Goal: Information Seeking & Learning: Learn about a topic

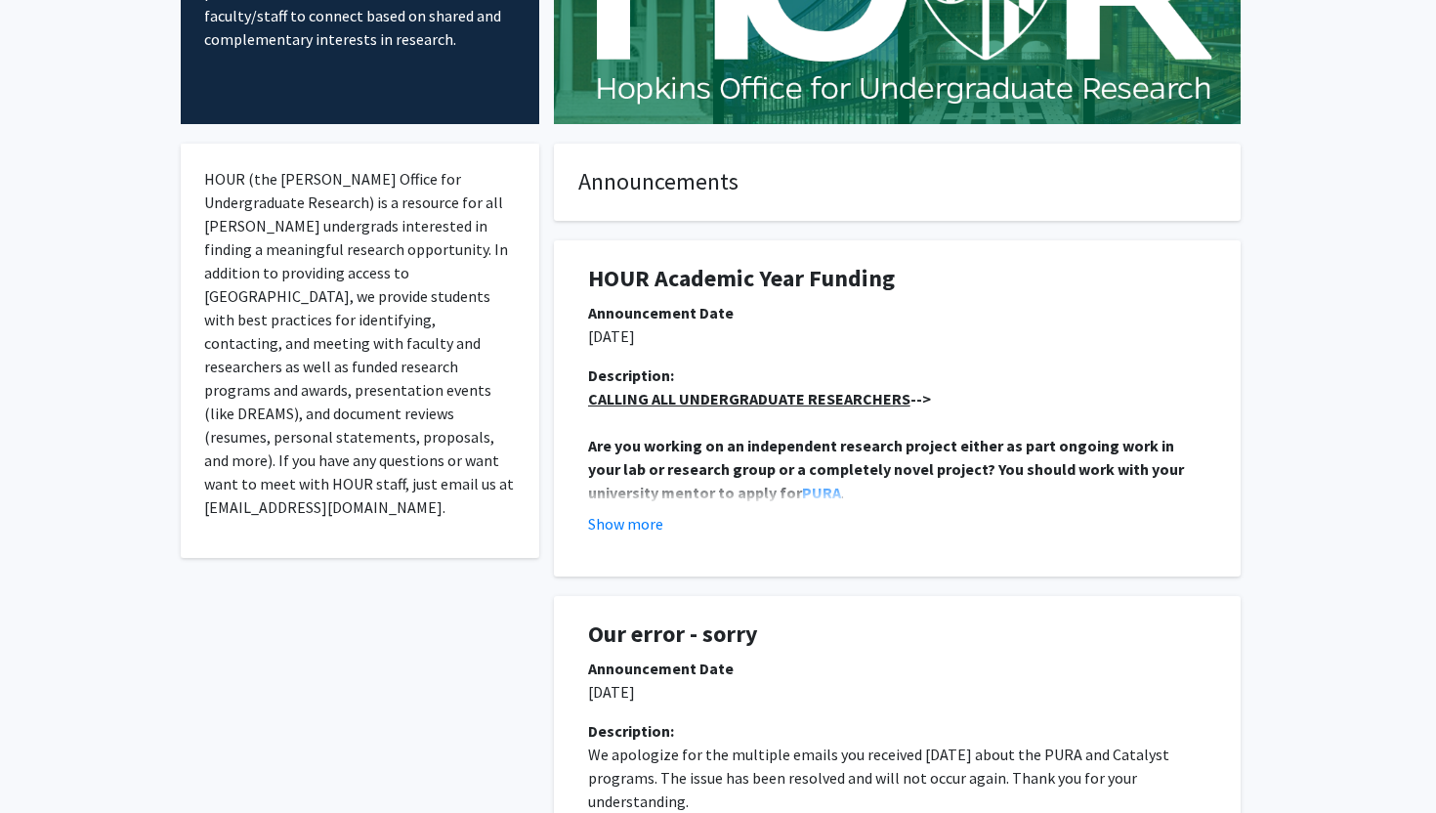
scroll to position [250, 0]
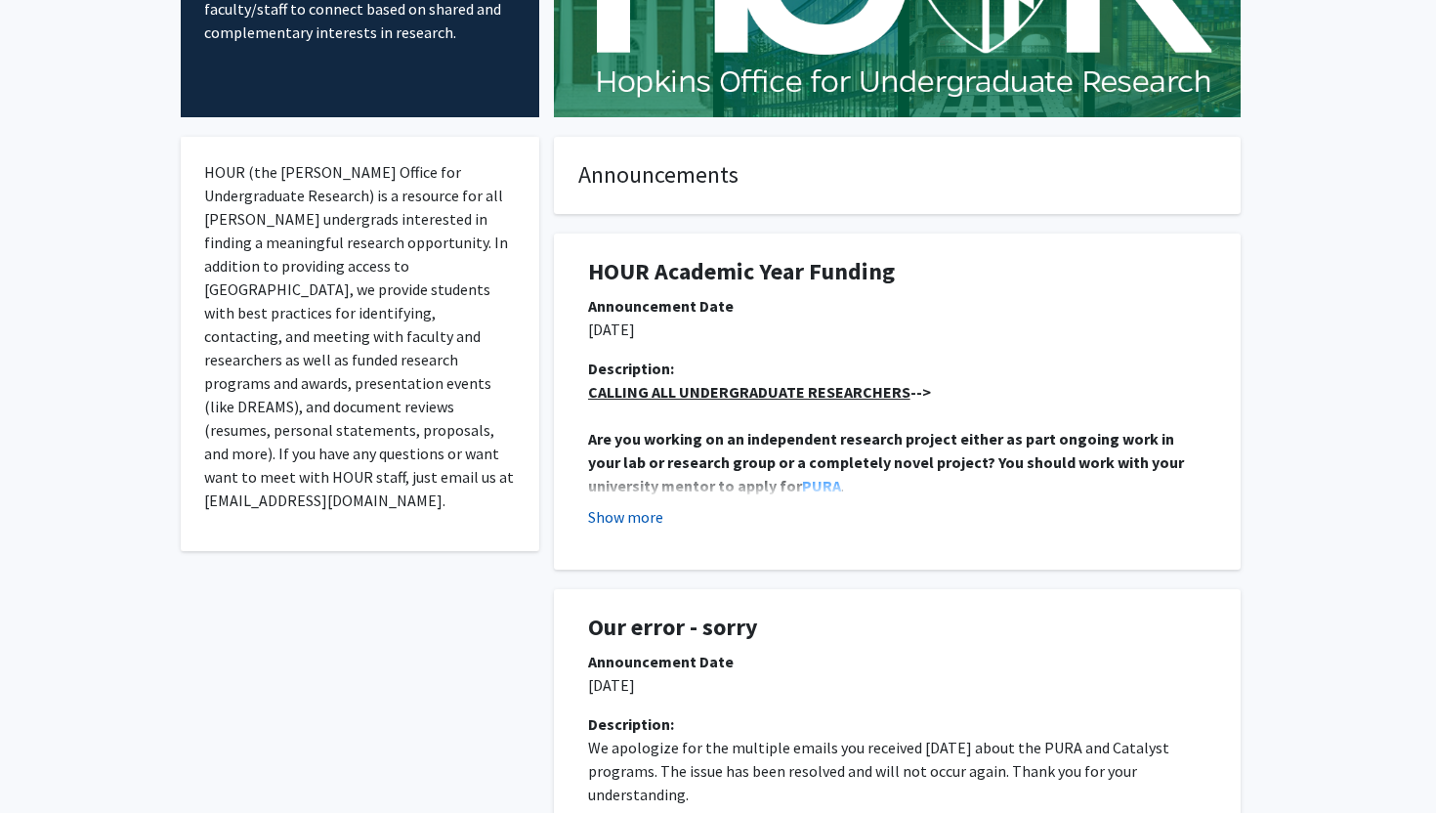
click at [633, 513] on button "Show more" at bounding box center [625, 516] width 75 height 23
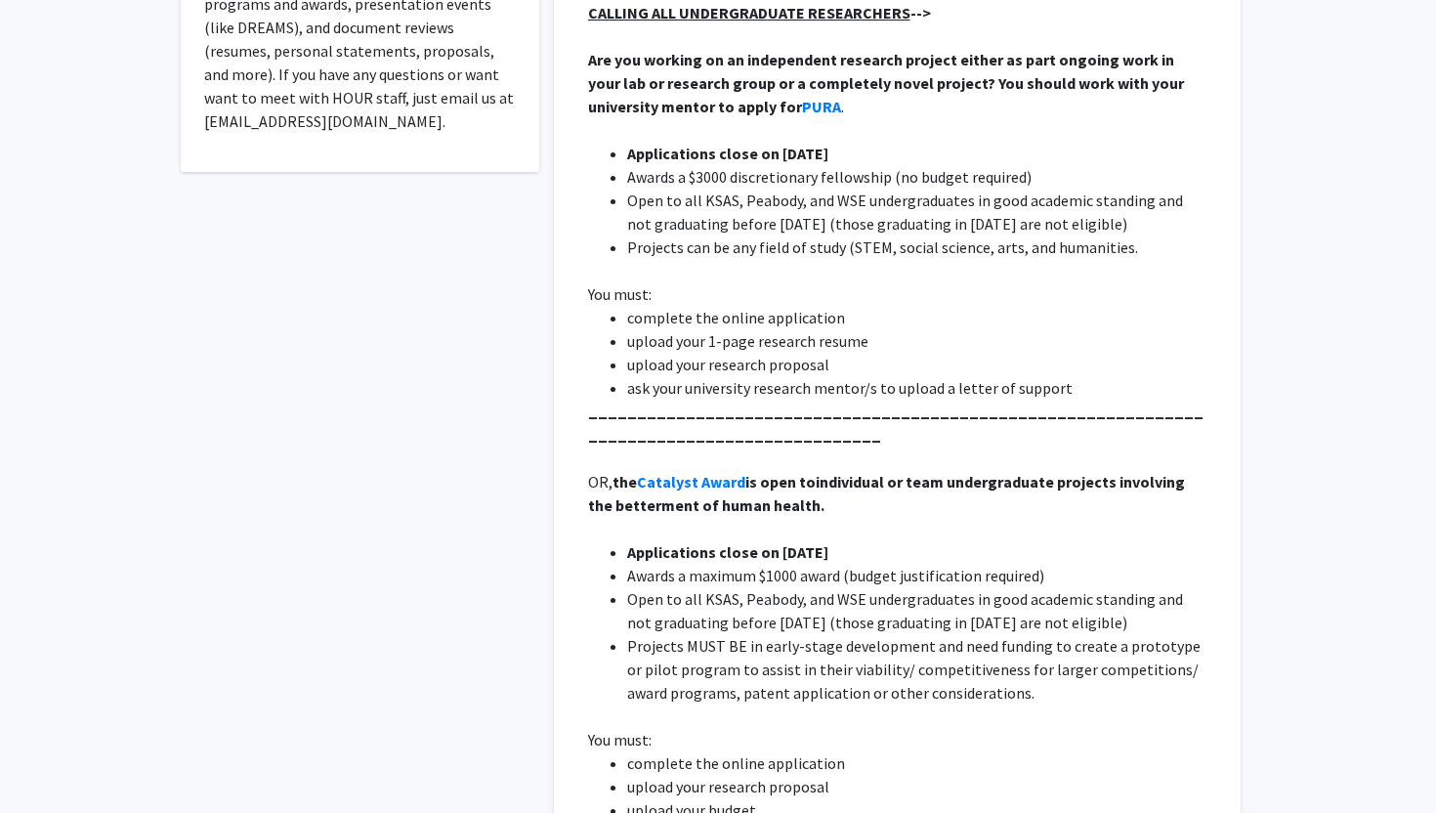
scroll to position [0, 0]
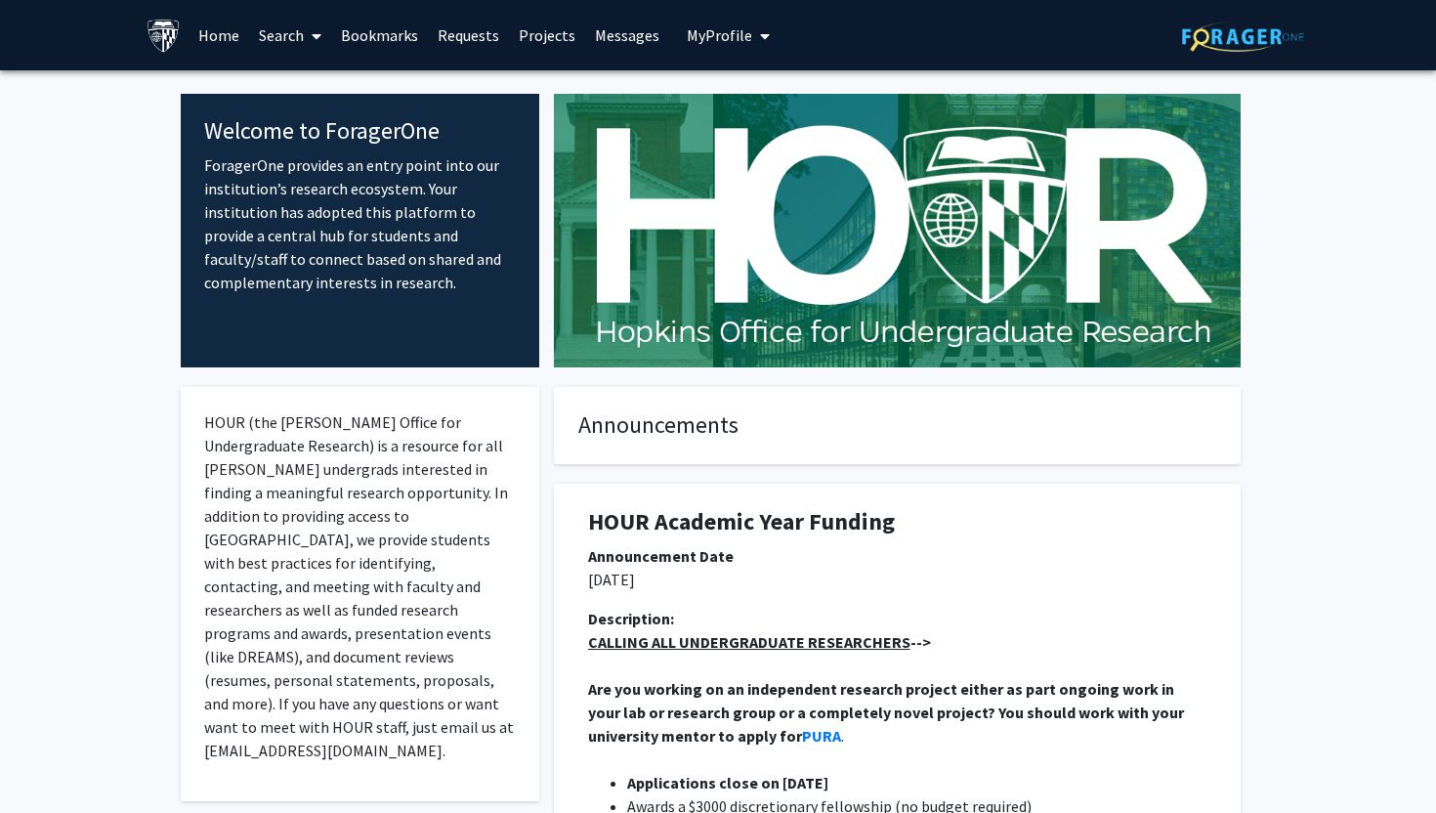
click at [302, 61] on link "Search" at bounding box center [290, 35] width 82 height 68
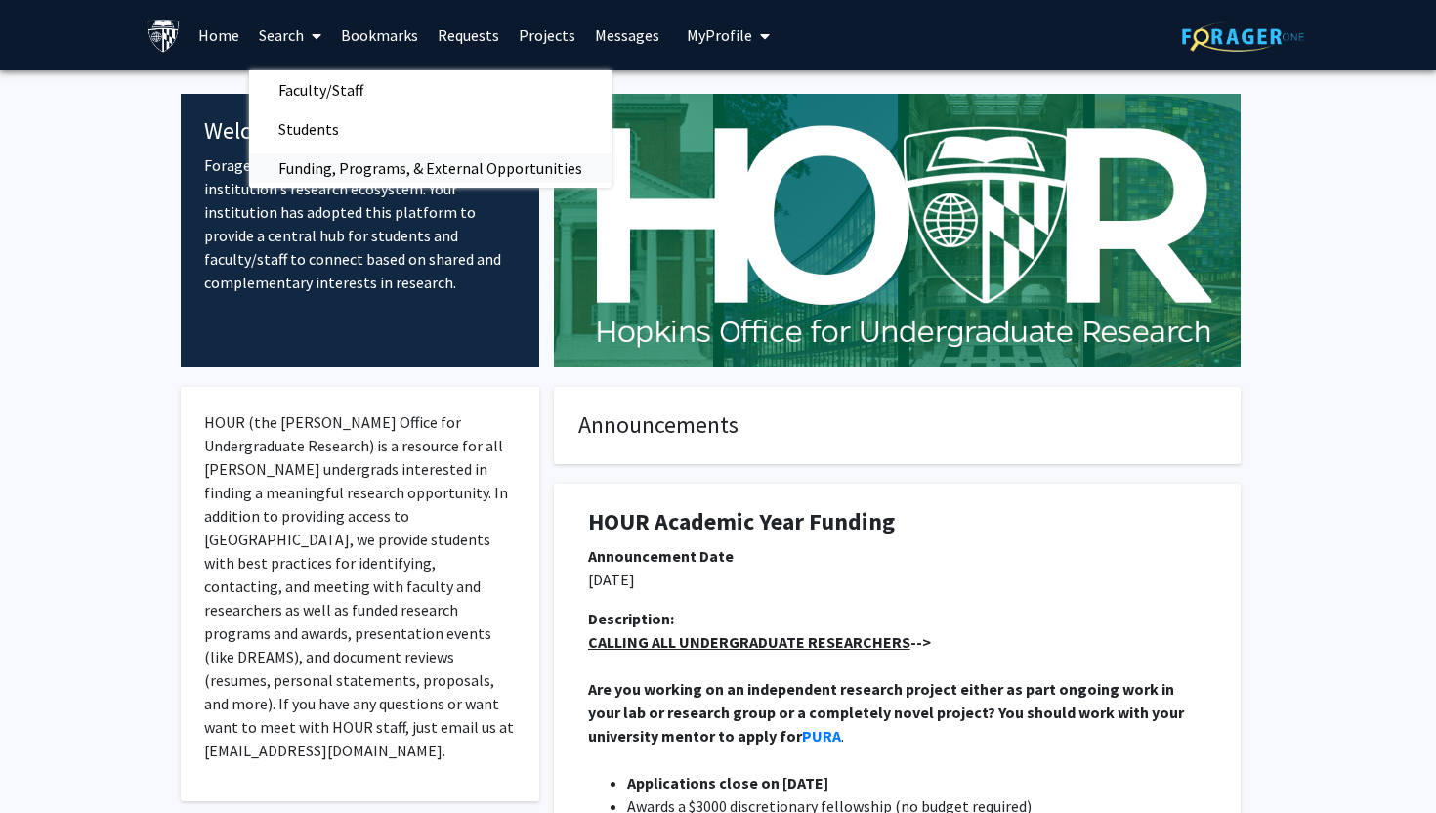
click at [343, 158] on span "Funding, Programs, & External Opportunities" at bounding box center [430, 167] width 362 height 39
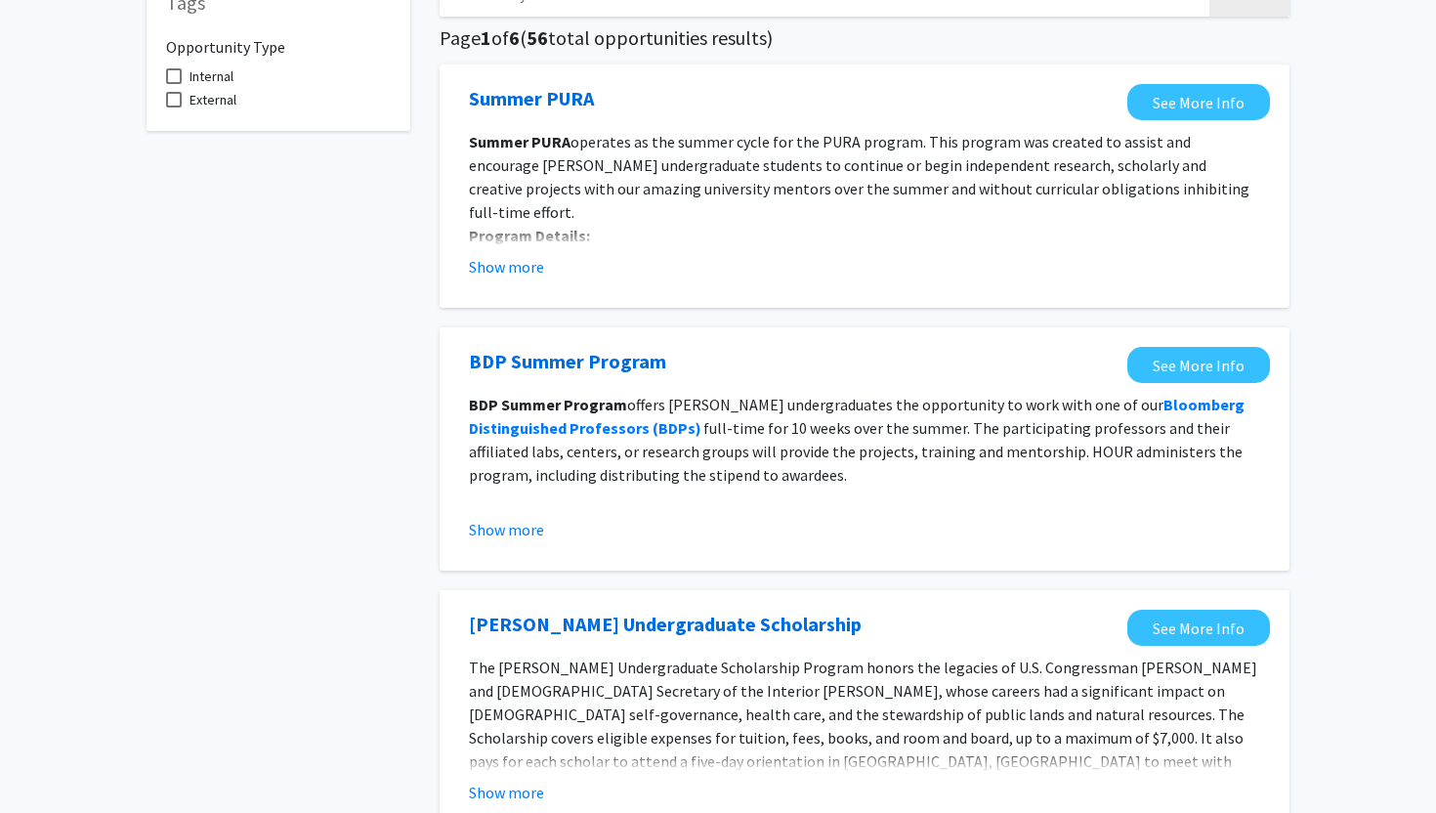
scroll to position [136, 0]
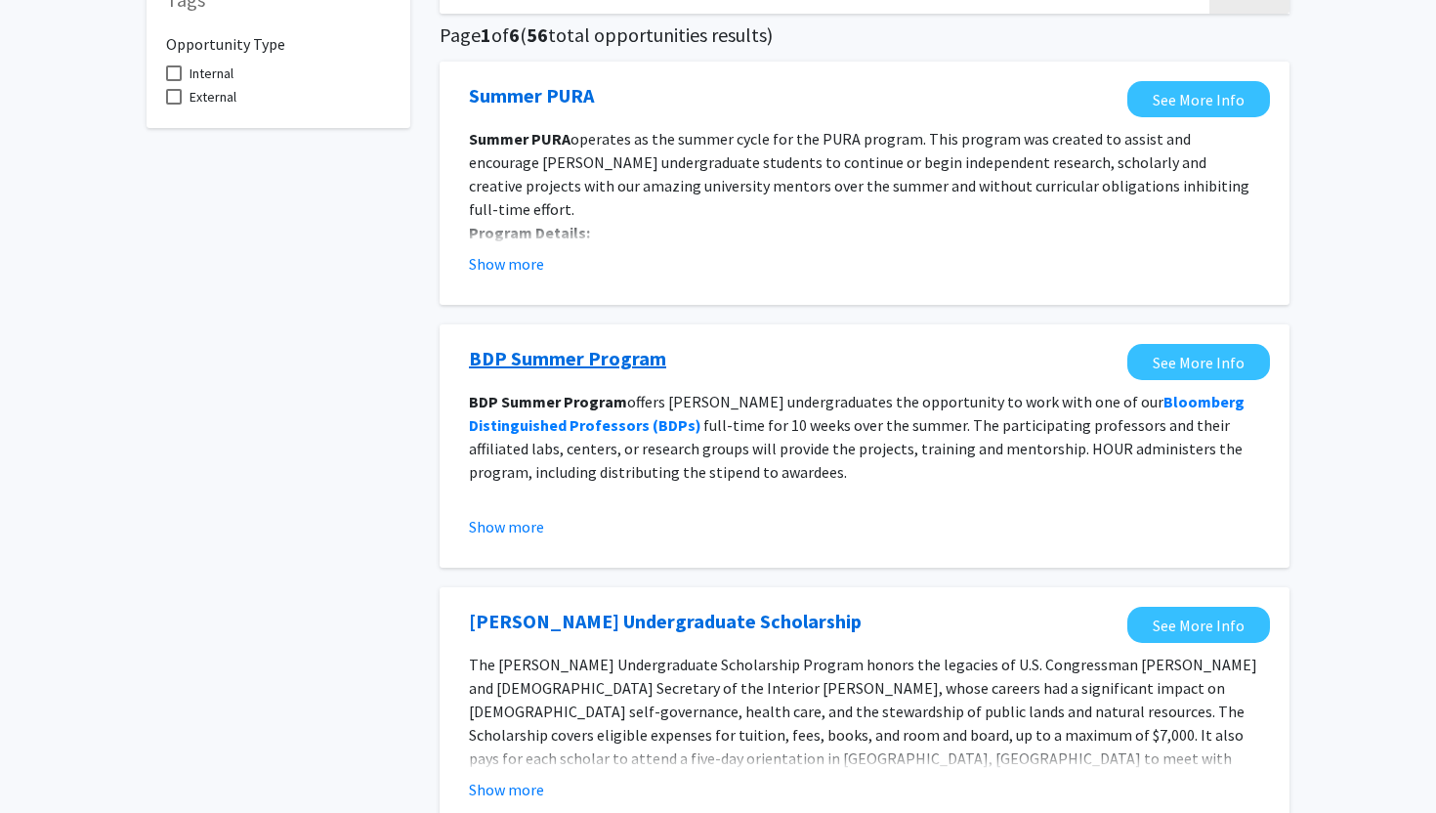
click at [551, 354] on link "BDP Summer Program" at bounding box center [567, 358] width 197 height 29
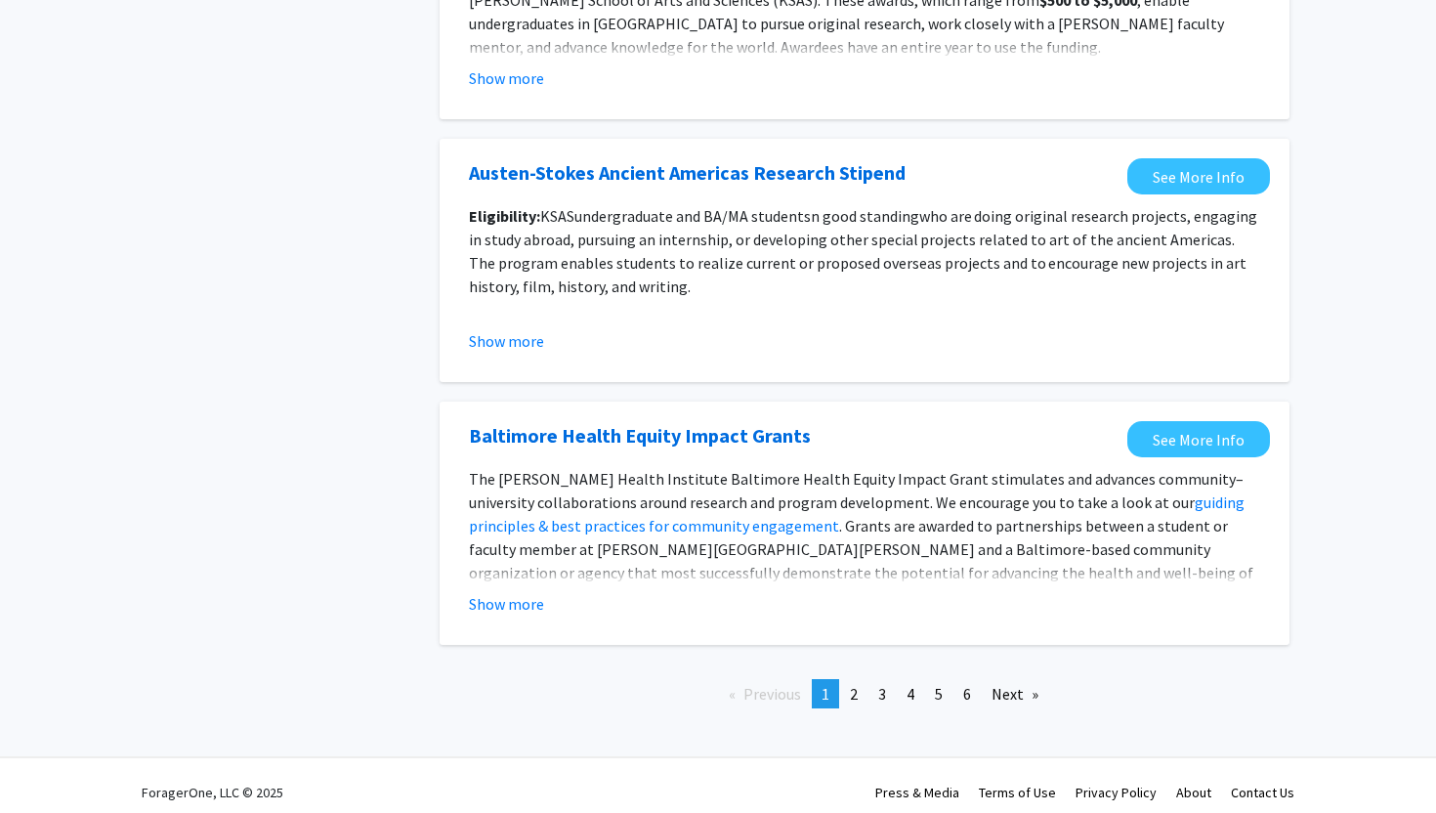
scroll to position [2119, 0]
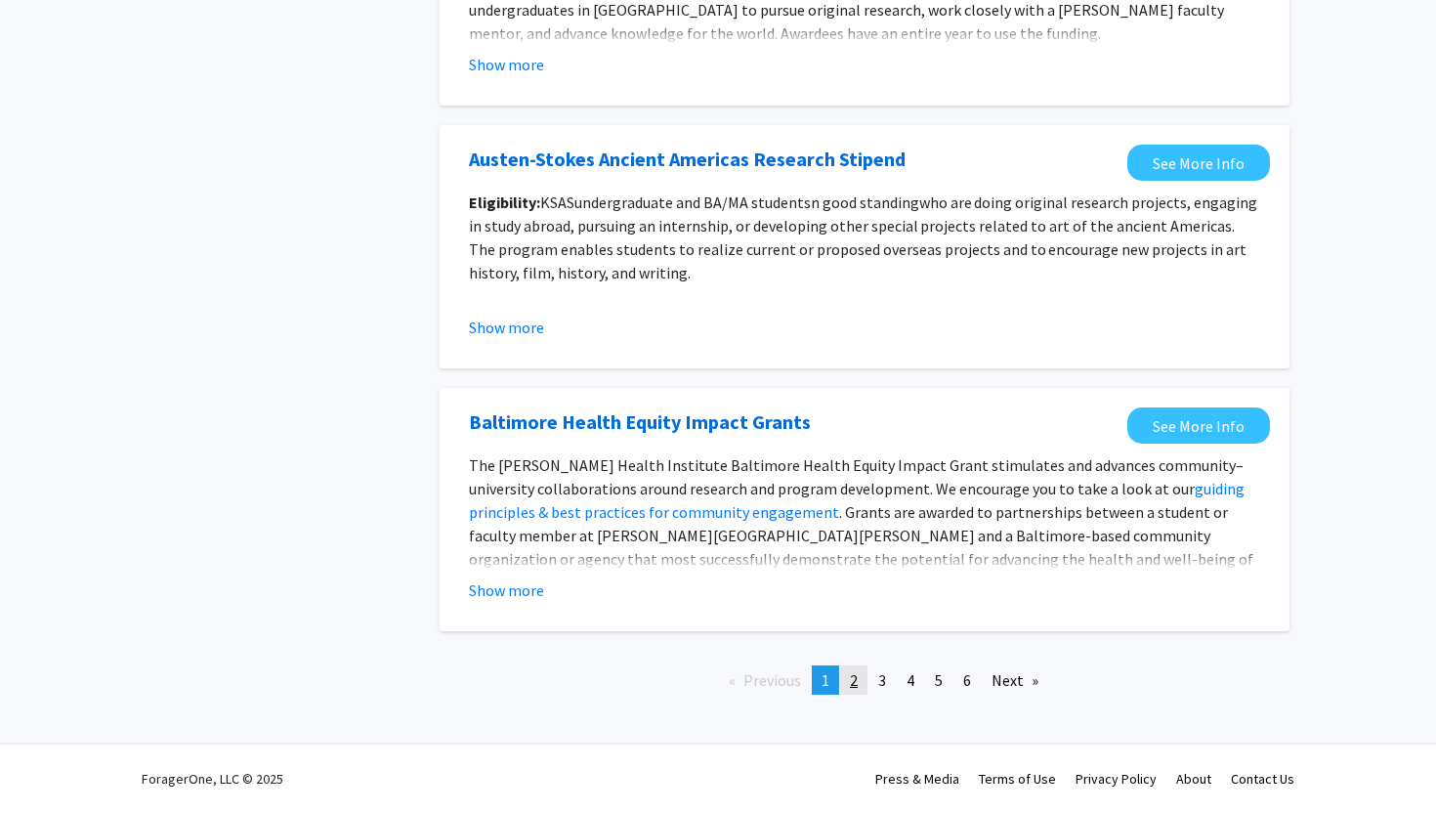
click at [859, 680] on link "page 2" at bounding box center [853, 679] width 27 height 29
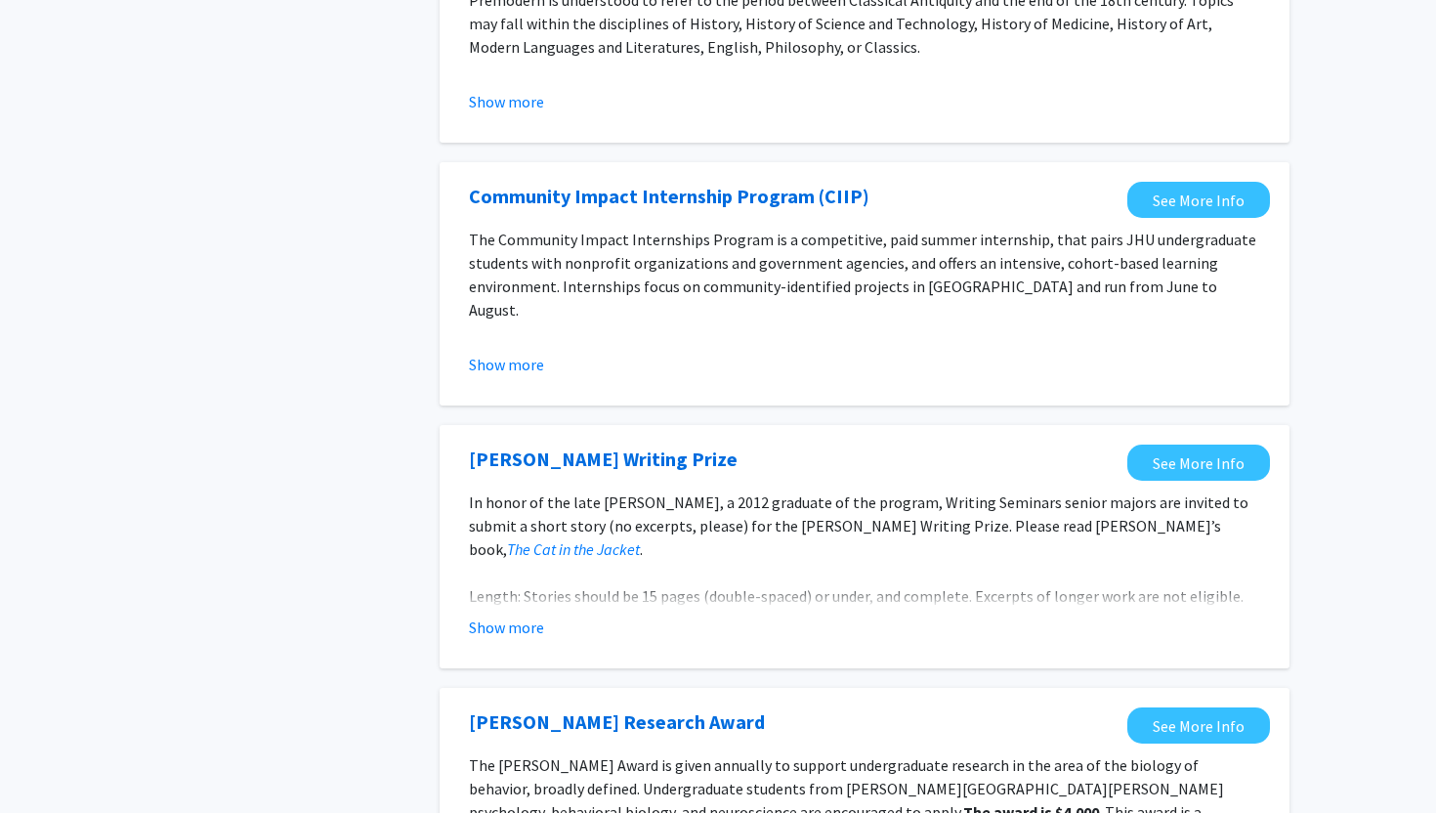
scroll to position [2197, 0]
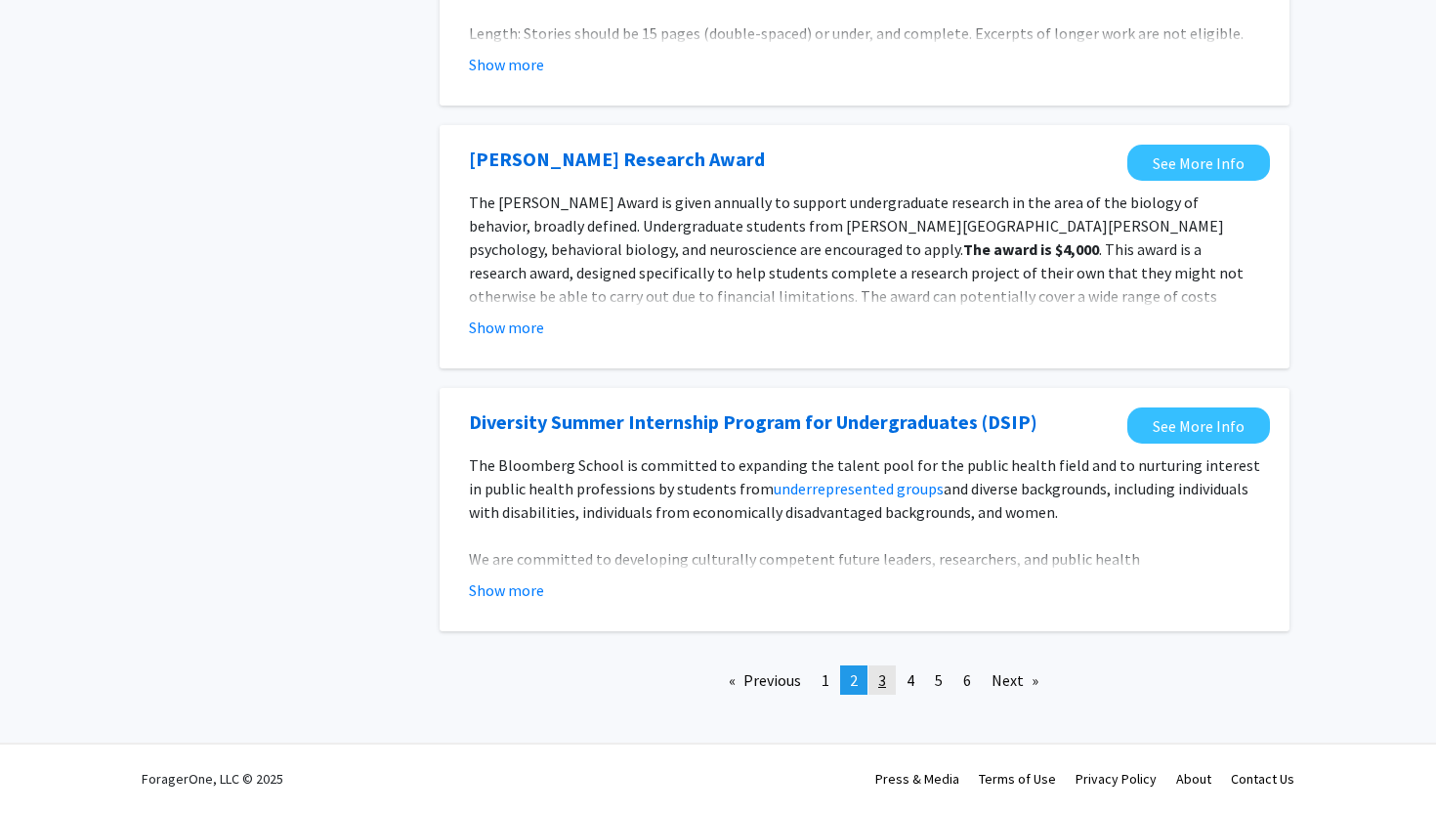
click at [889, 687] on link "page 3" at bounding box center [881, 679] width 27 height 29
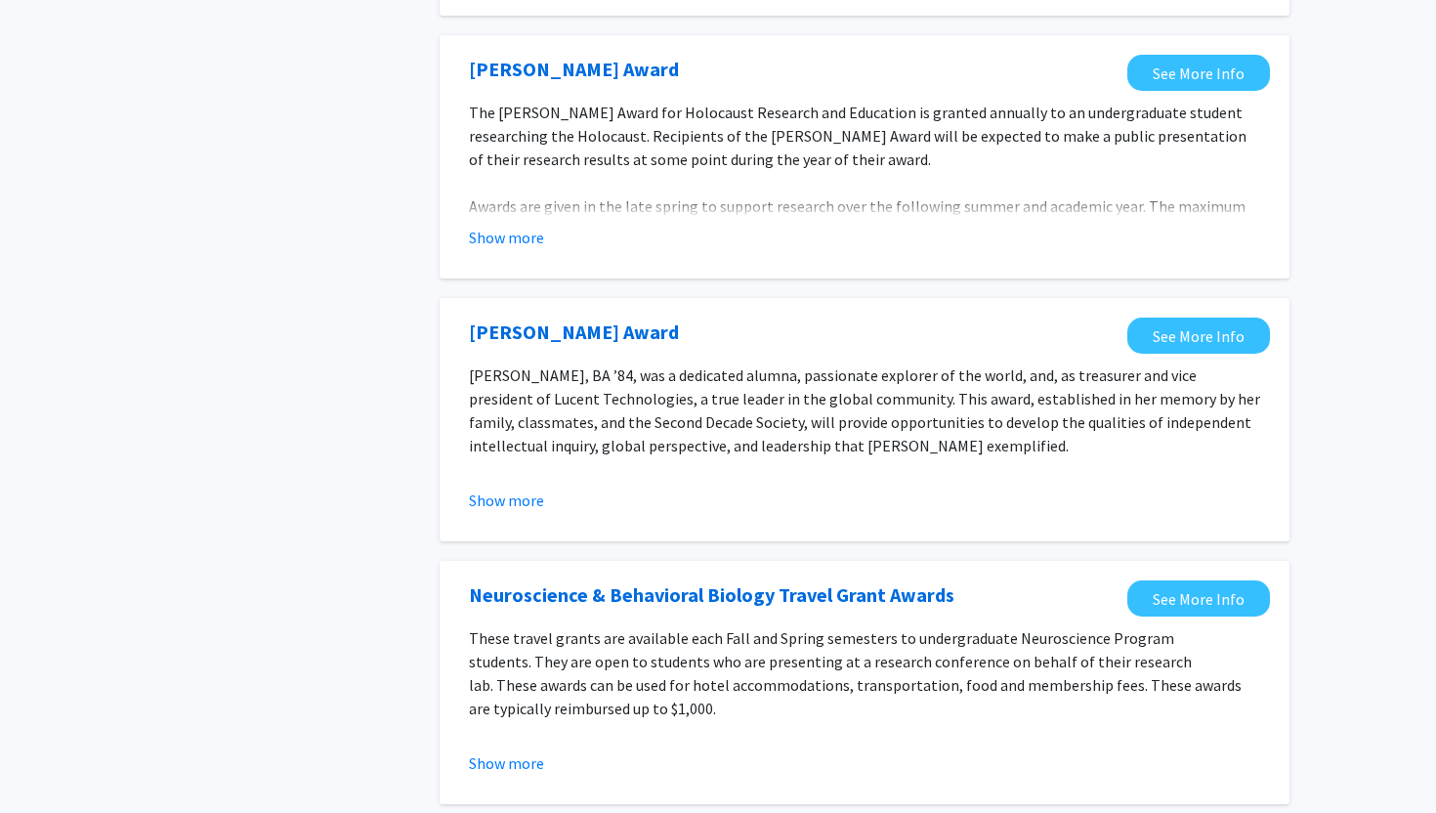
scroll to position [2143, 0]
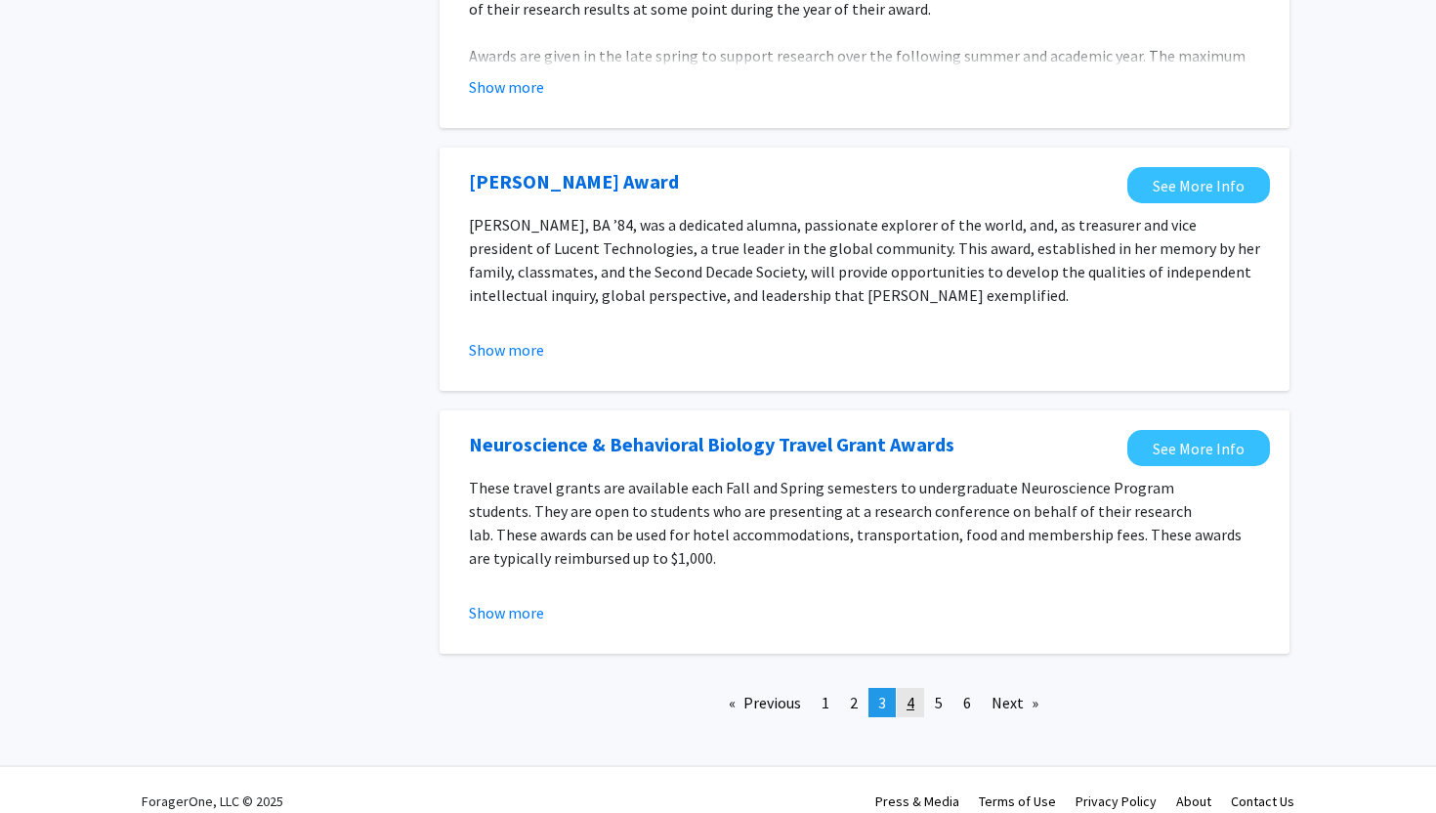
click at [920, 688] on link "page 4" at bounding box center [910, 702] width 27 height 29
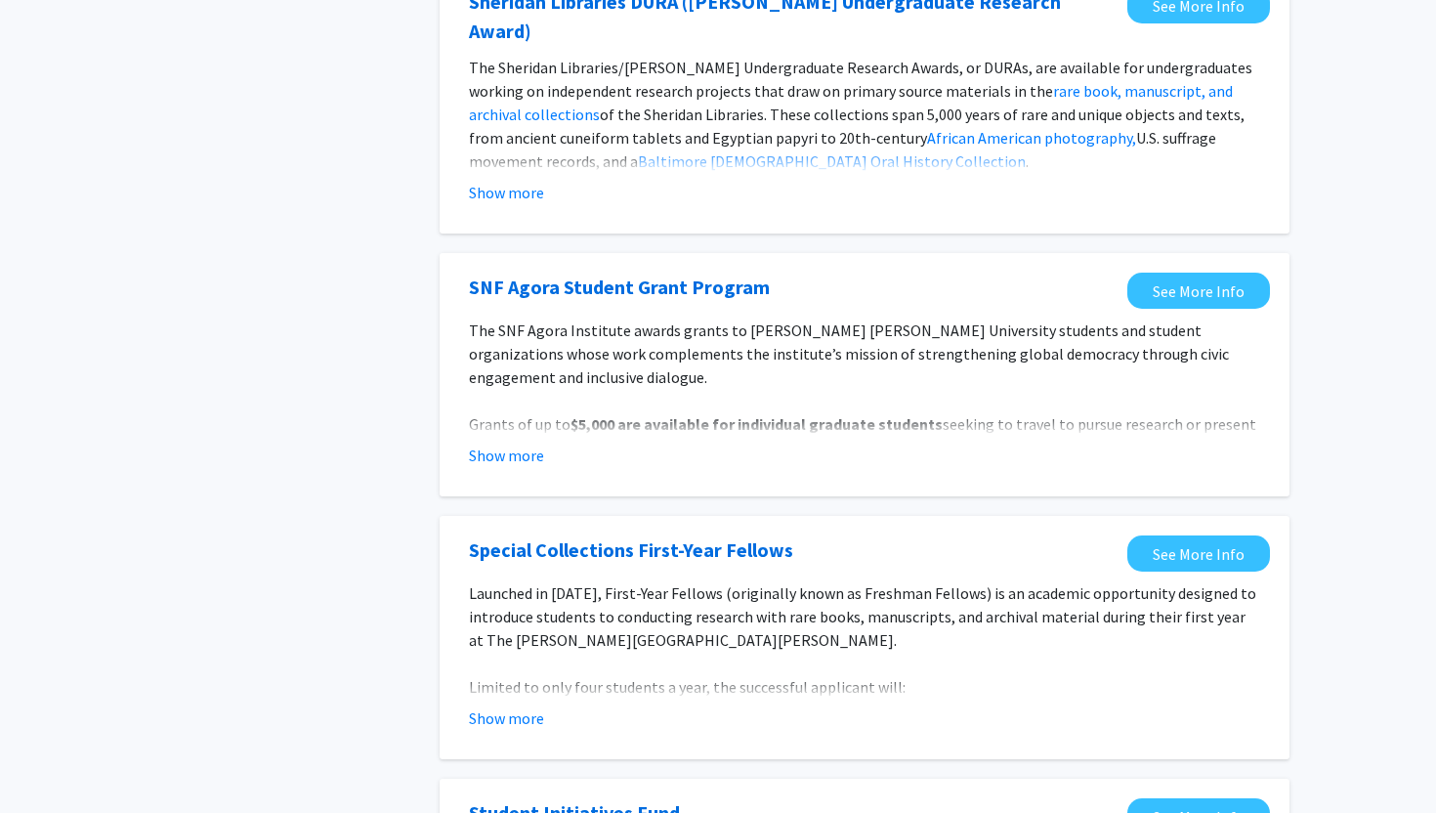
scroll to position [2143, 0]
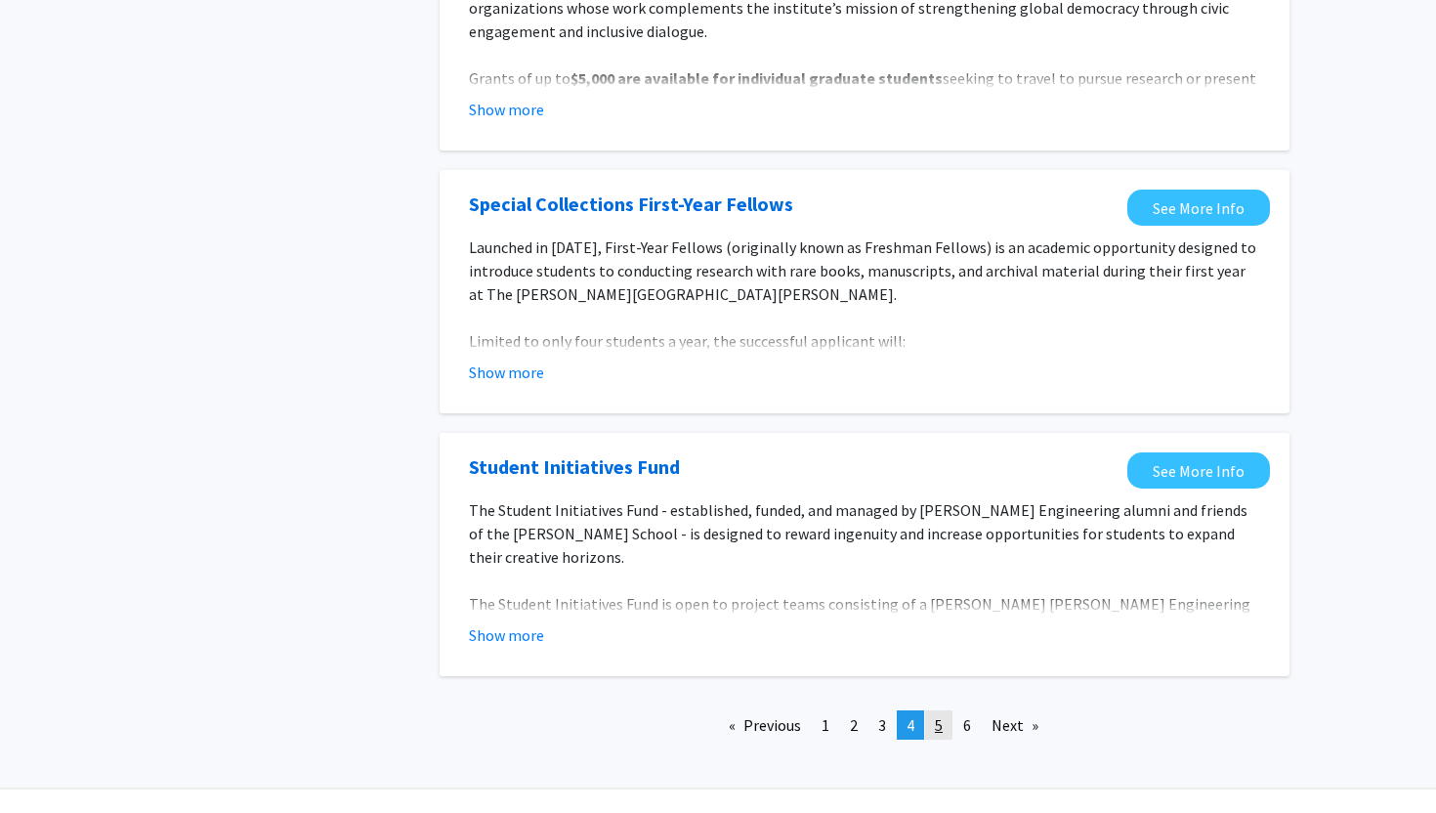
click at [948, 710] on link "page 5" at bounding box center [938, 724] width 27 height 29
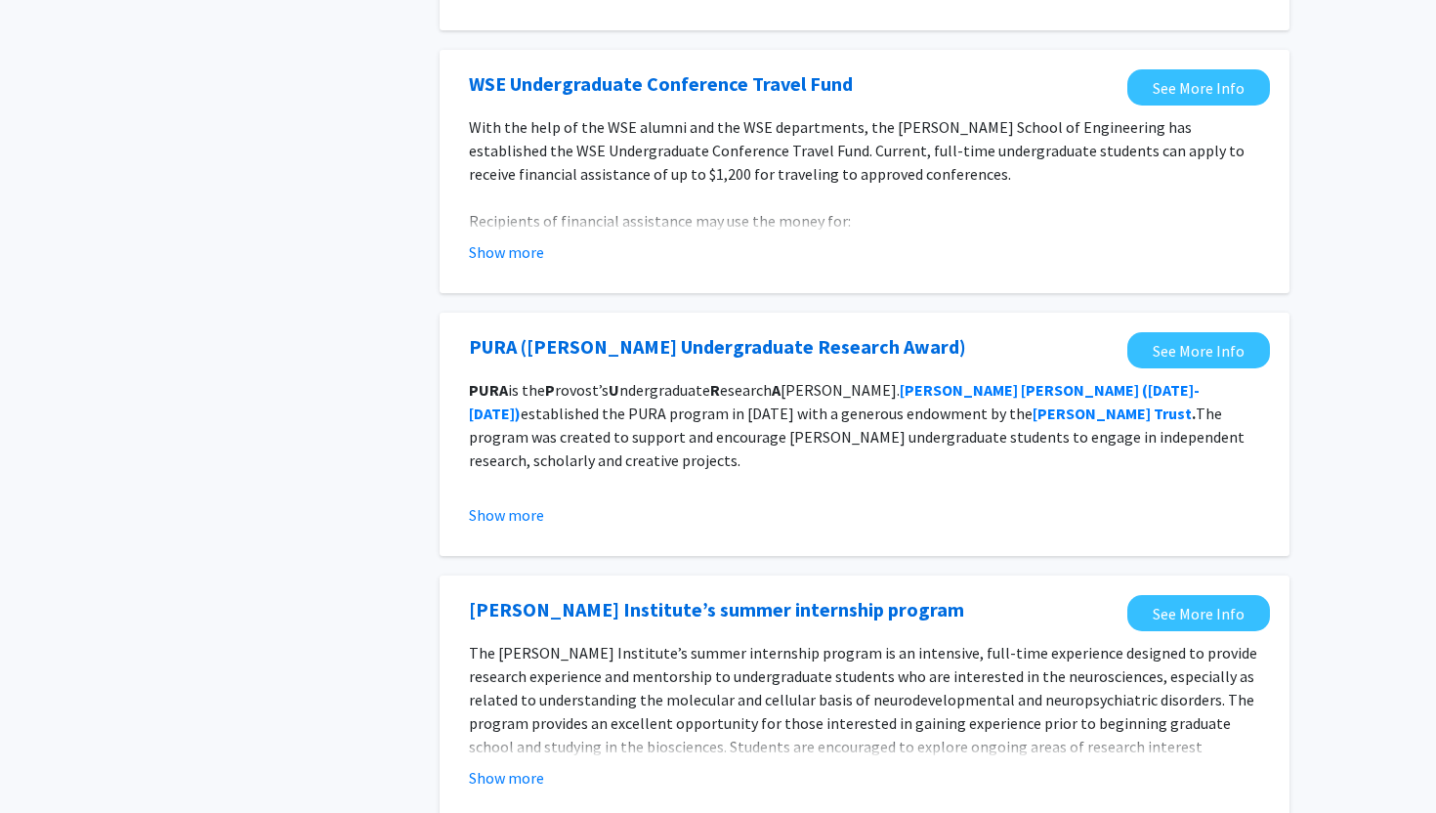
scroll to position [2119, 0]
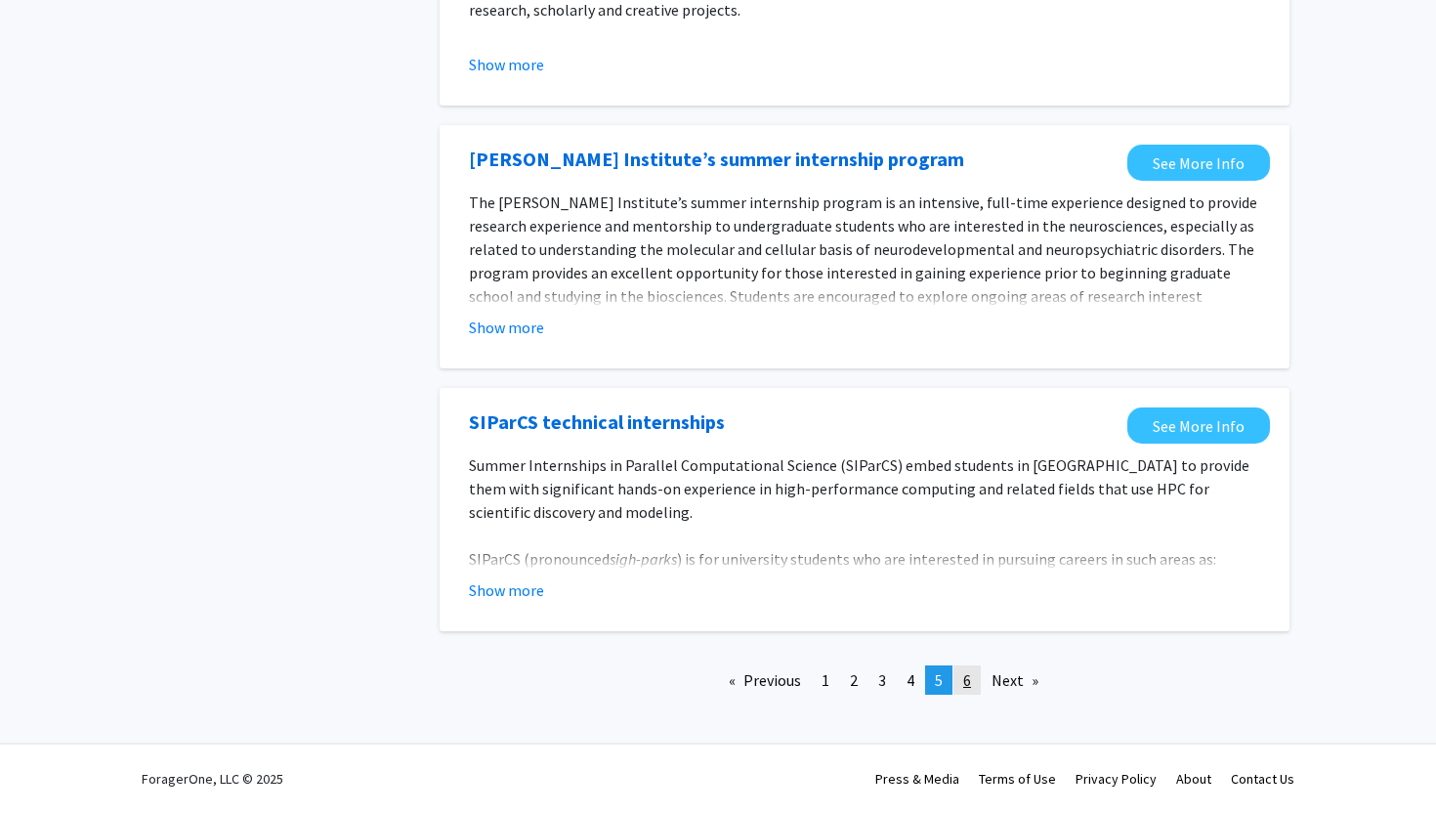
click at [973, 680] on link "page 6" at bounding box center [966, 679] width 27 height 29
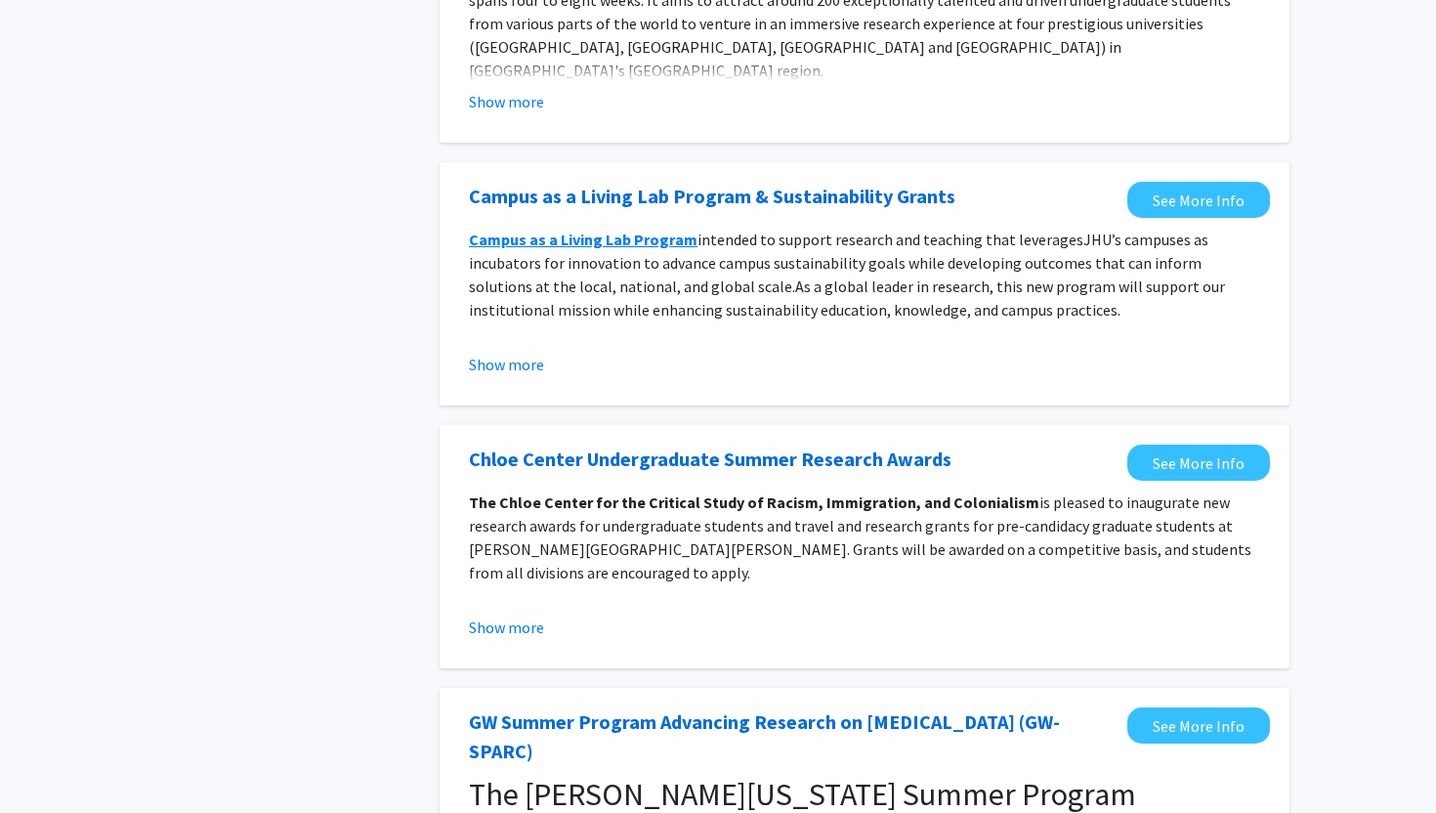
scroll to position [1123, 0]
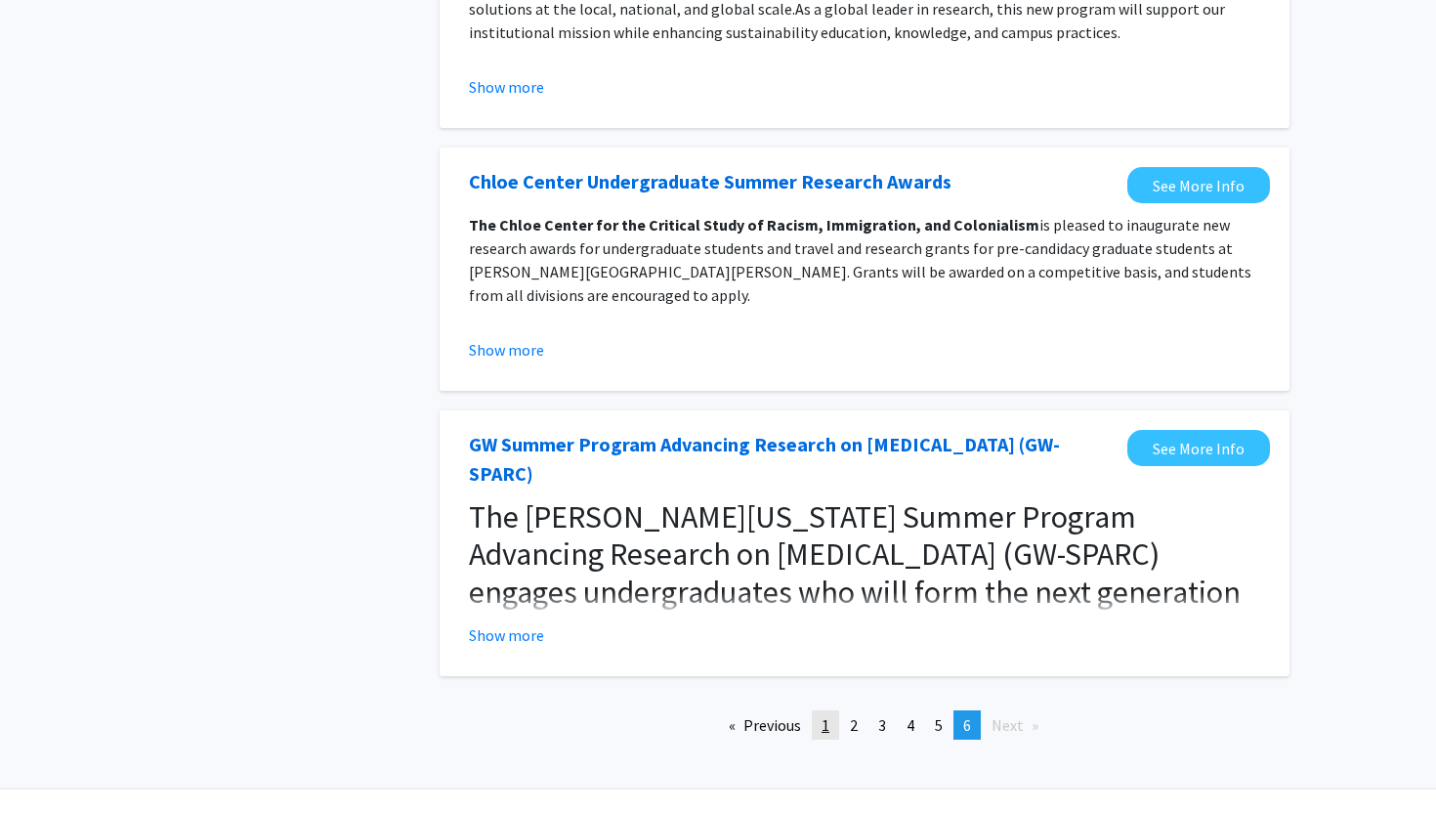
click at [826, 715] on span "1" at bounding box center [825, 725] width 8 height 20
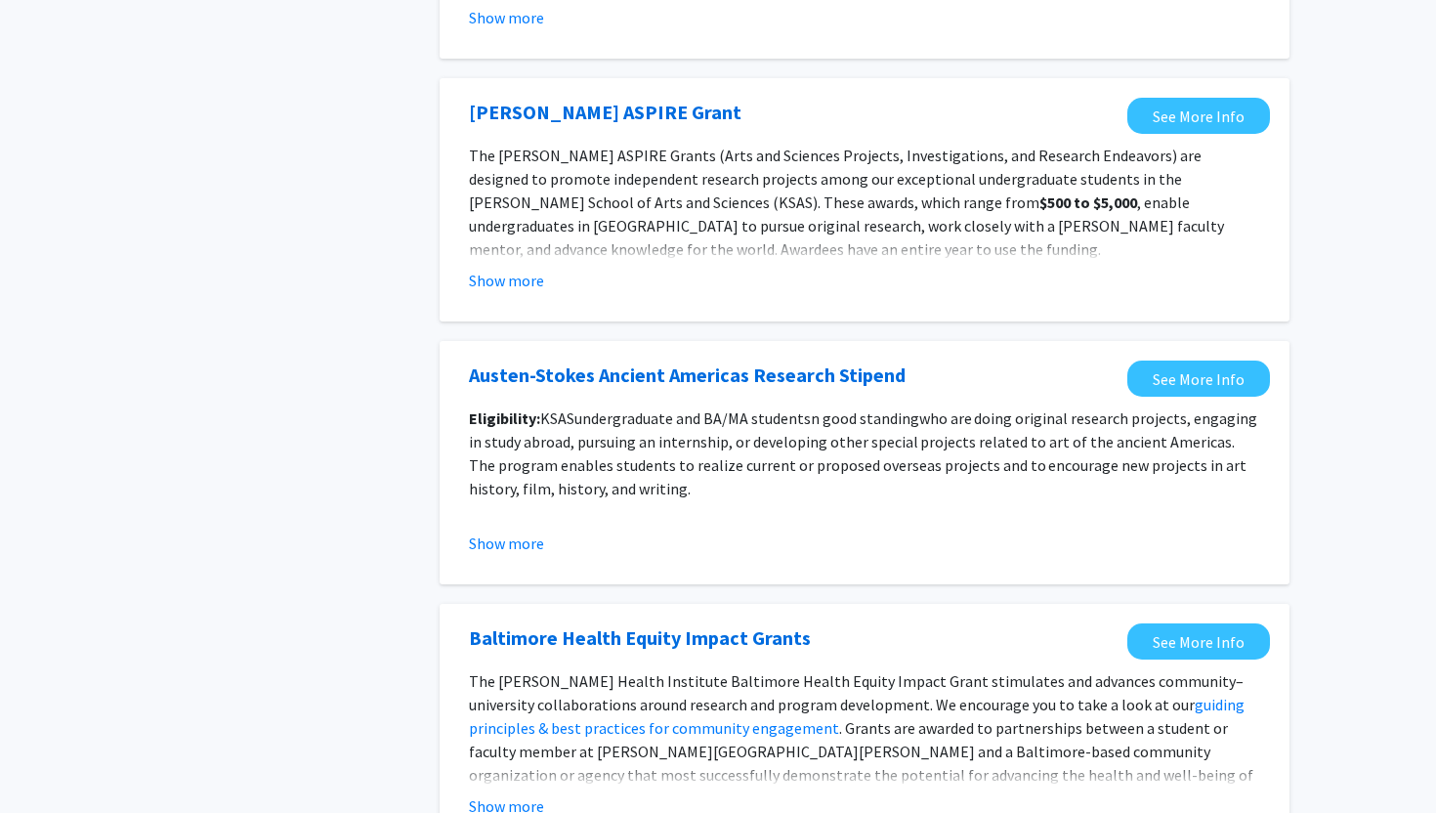
scroll to position [2119, 0]
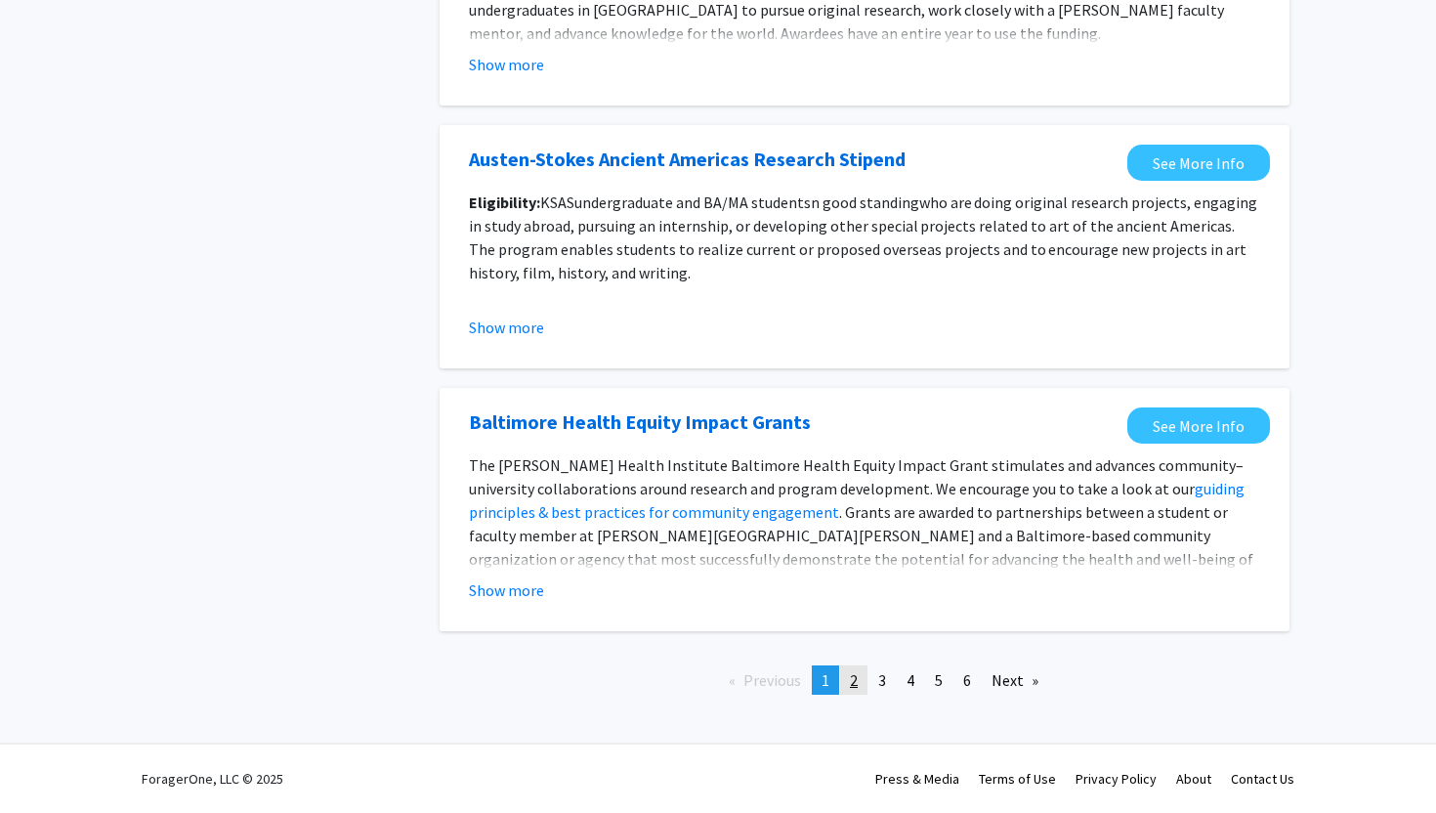
click at [853, 689] on link "page 2" at bounding box center [853, 679] width 27 height 29
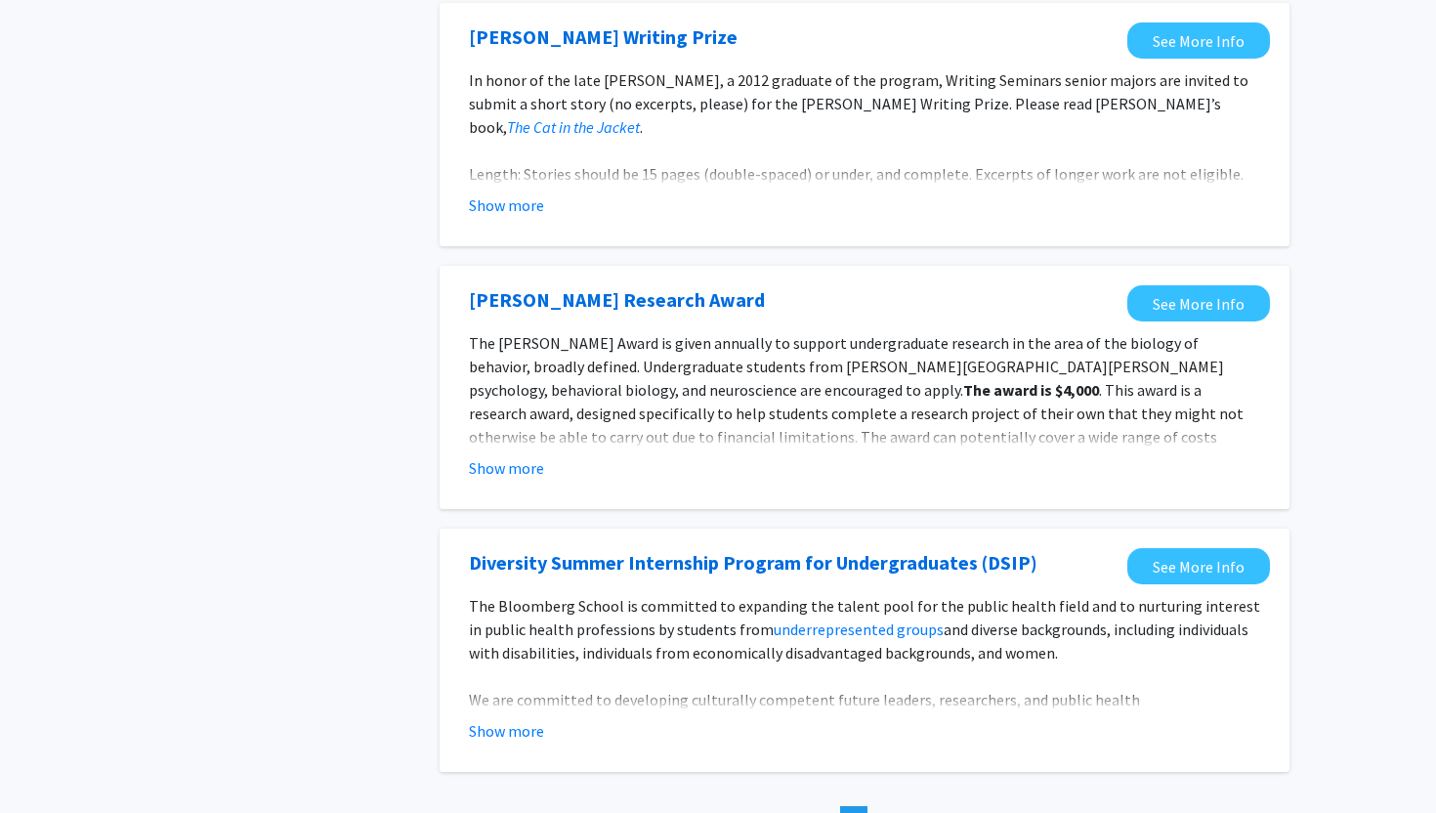
scroll to position [2197, 0]
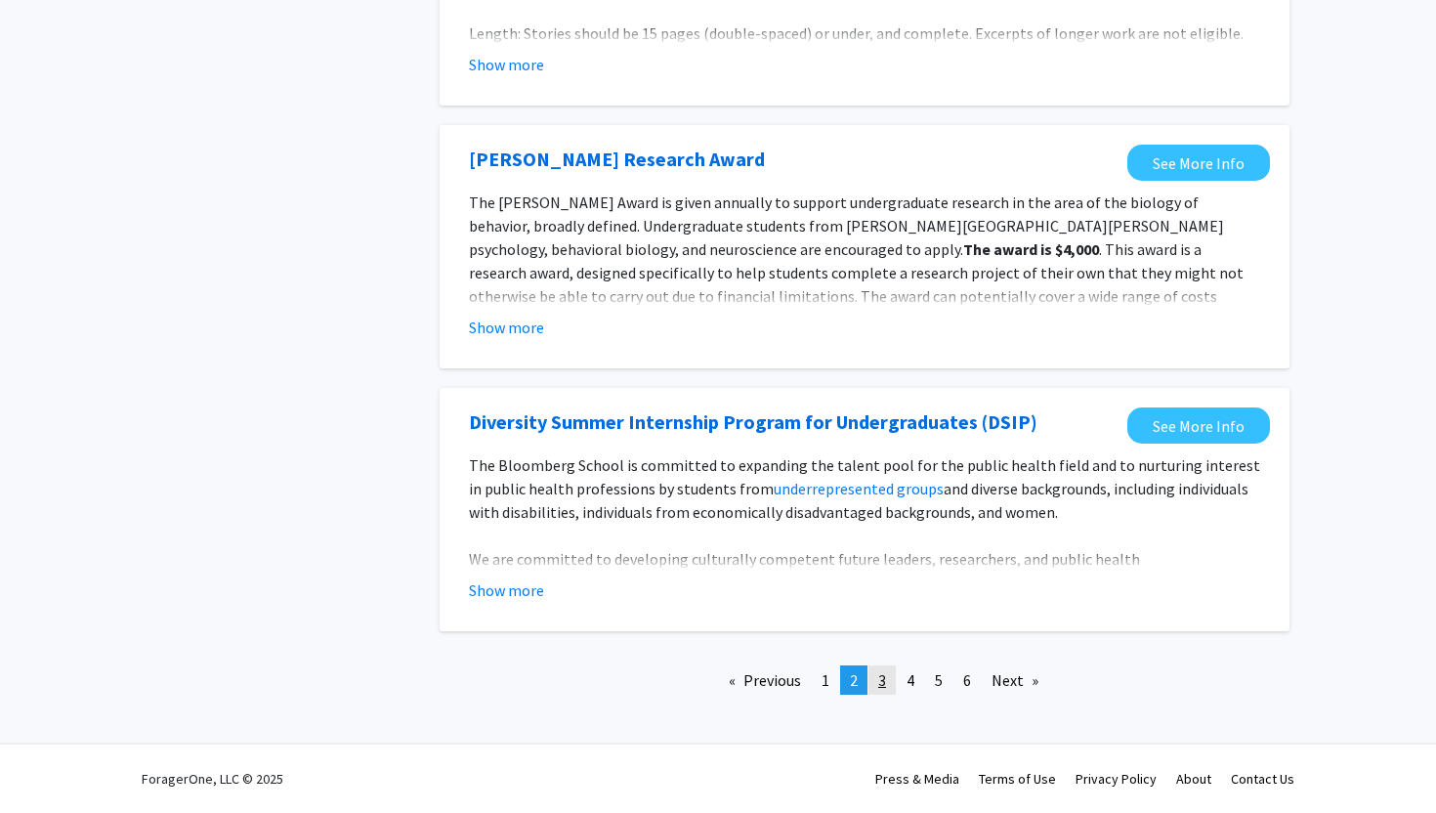
click at [882, 687] on span "3" at bounding box center [882, 680] width 8 height 20
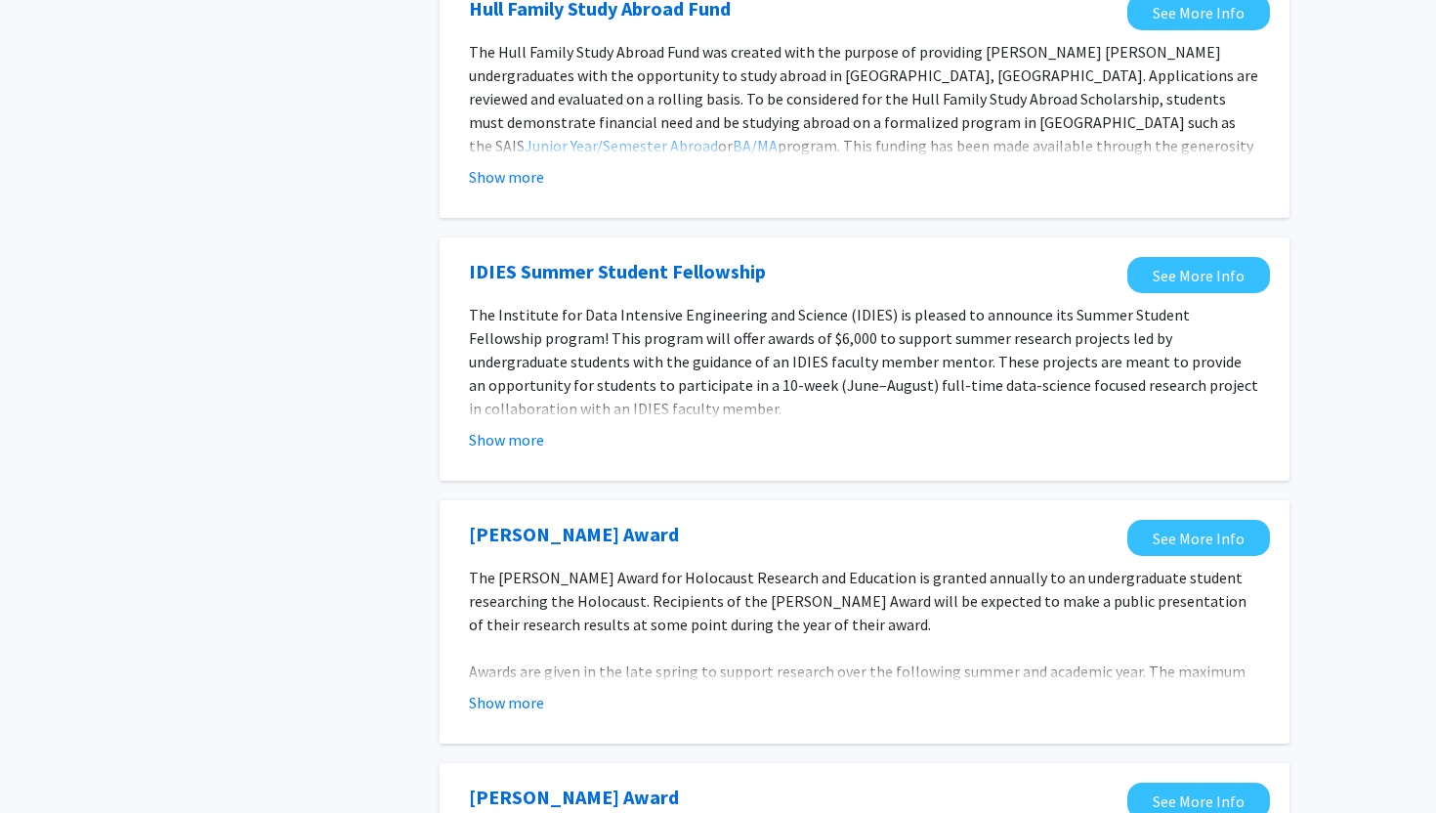
scroll to position [2143, 0]
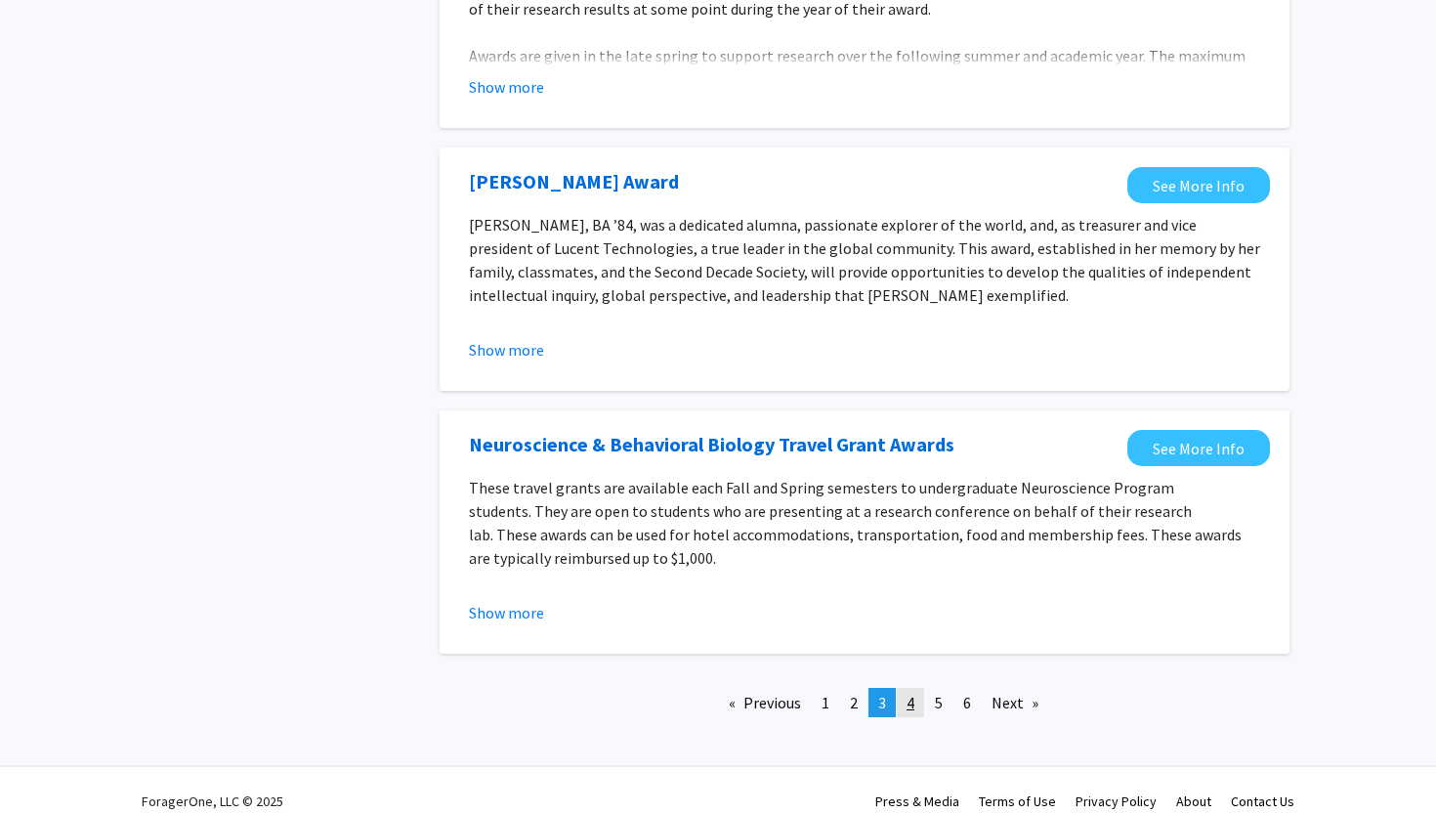
click at [899, 688] on link "page 4" at bounding box center [910, 702] width 27 height 29
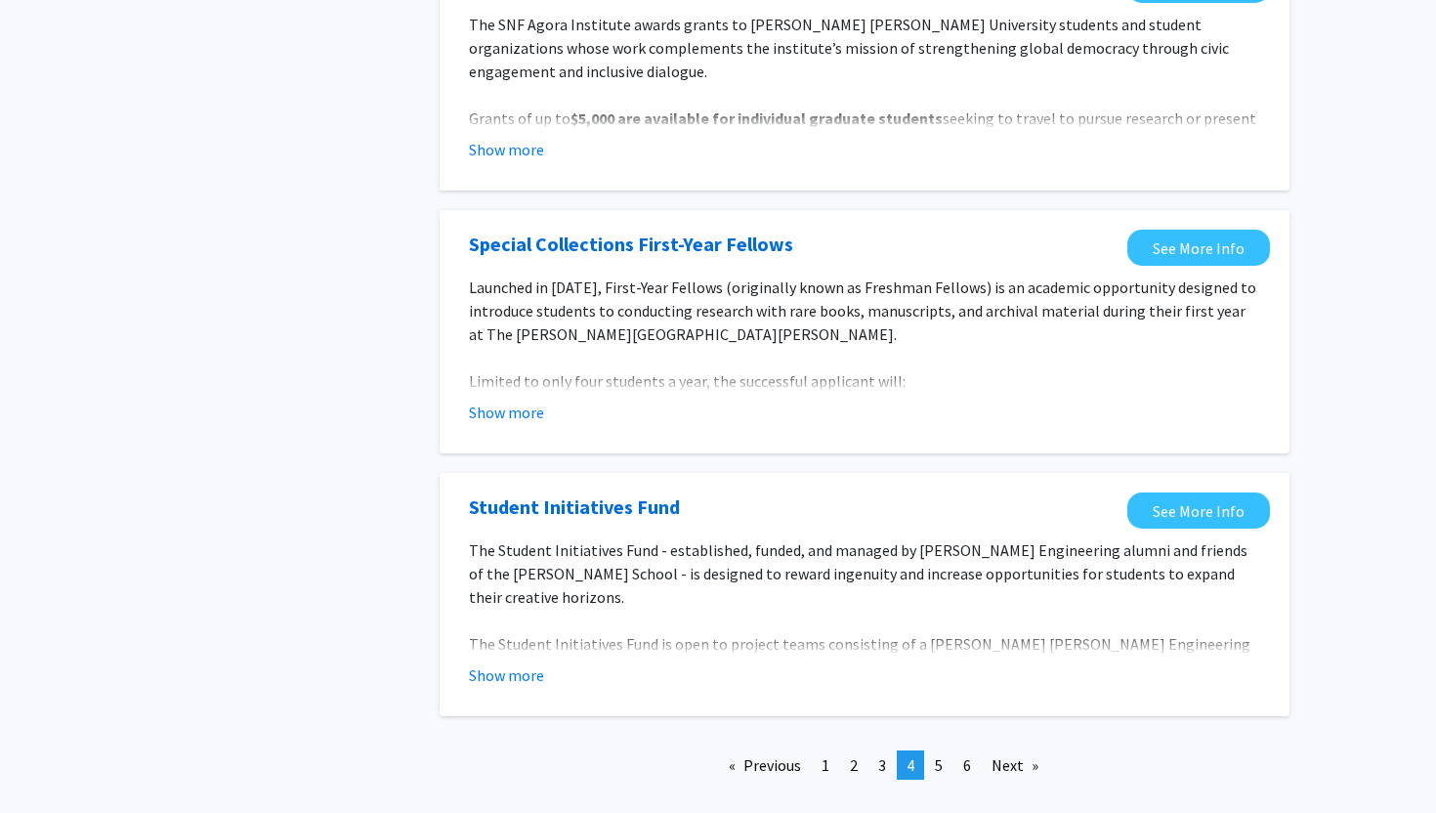
scroll to position [2143, 0]
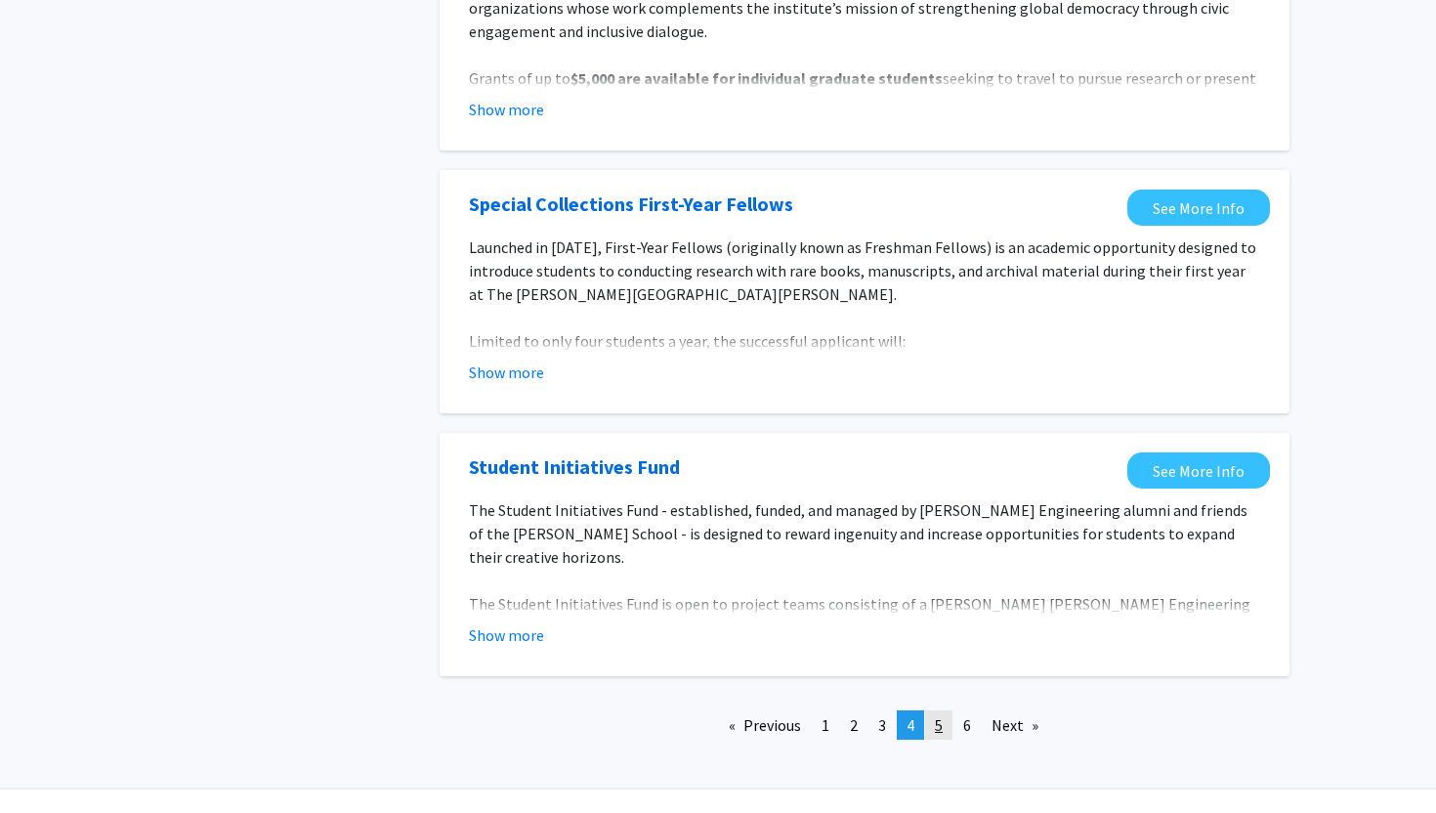
click at [941, 715] on span "5" at bounding box center [939, 725] width 8 height 20
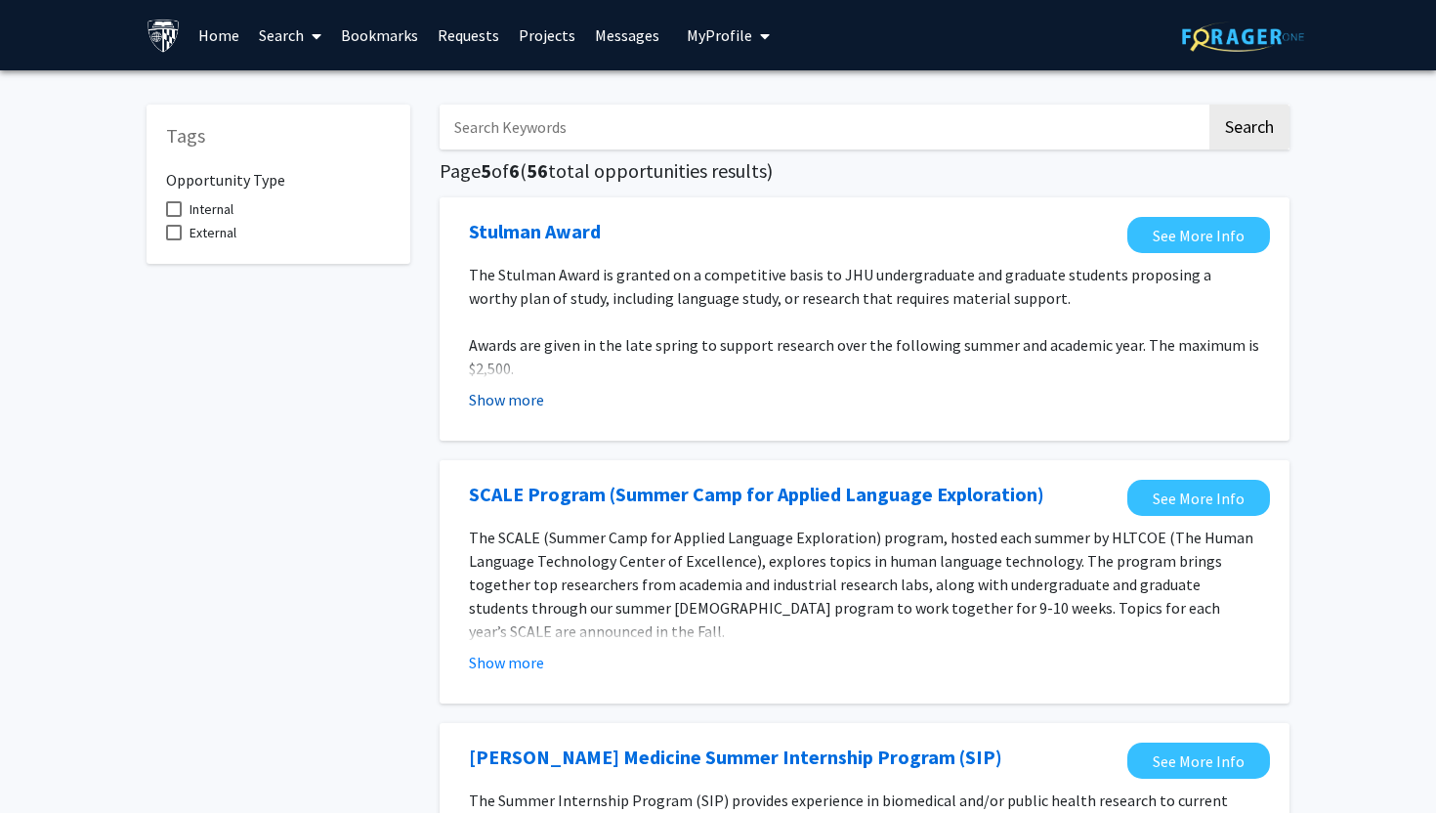
click at [505, 403] on button "Show more" at bounding box center [506, 399] width 75 height 23
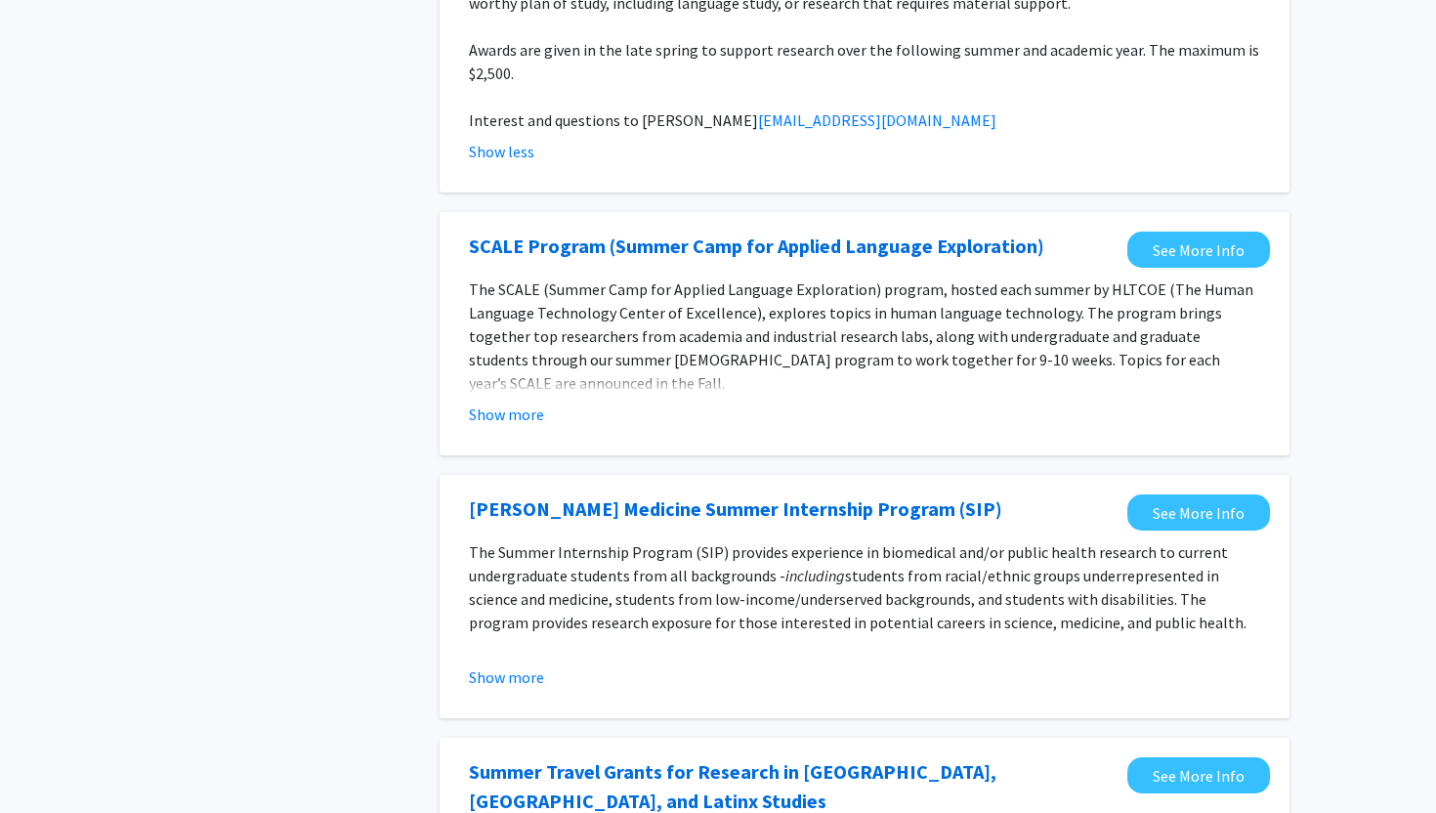
scroll to position [303, 0]
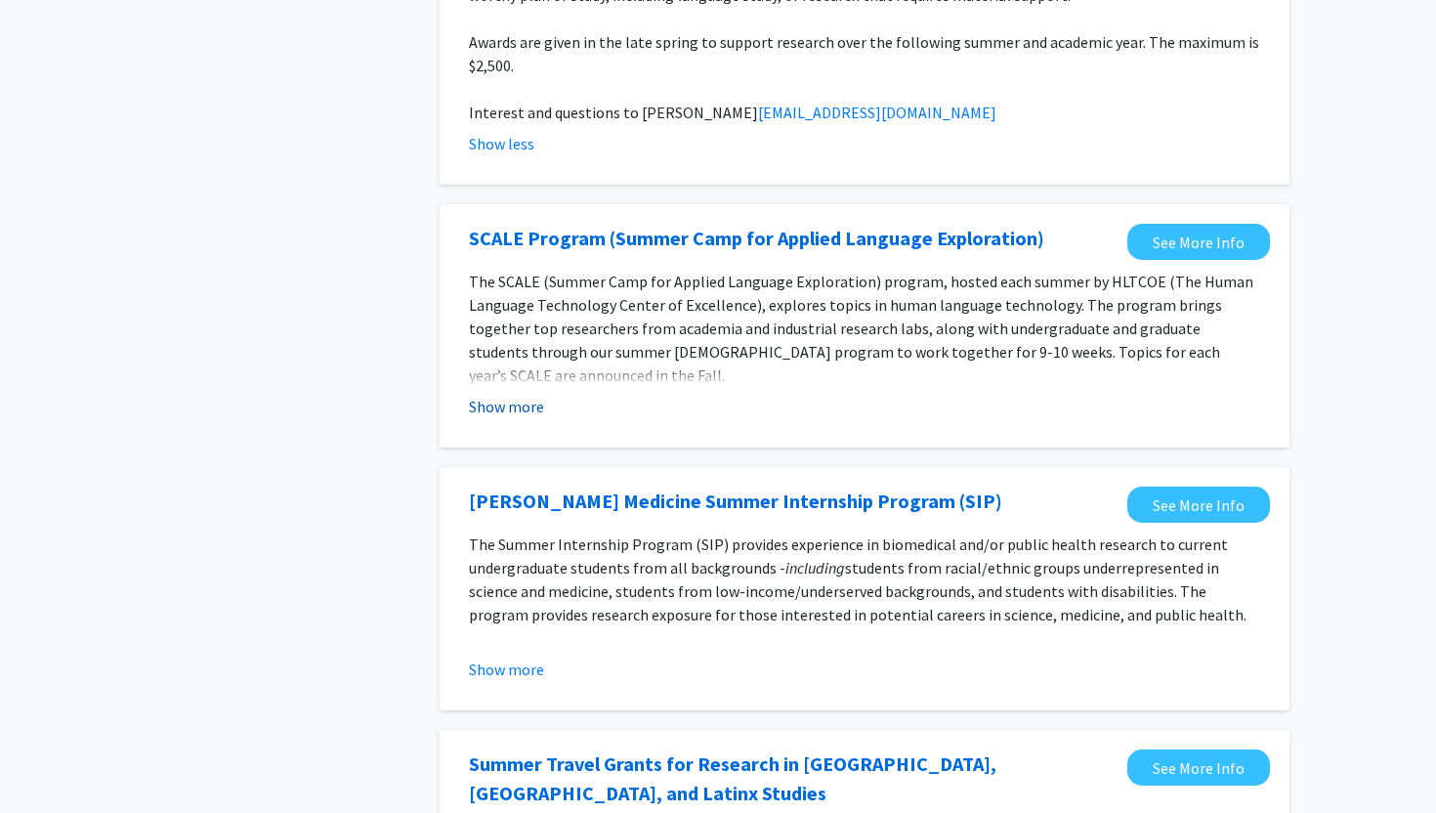
click at [503, 405] on button "Show more" at bounding box center [506, 406] width 75 height 23
